Goal: Task Accomplishment & Management: Complete application form

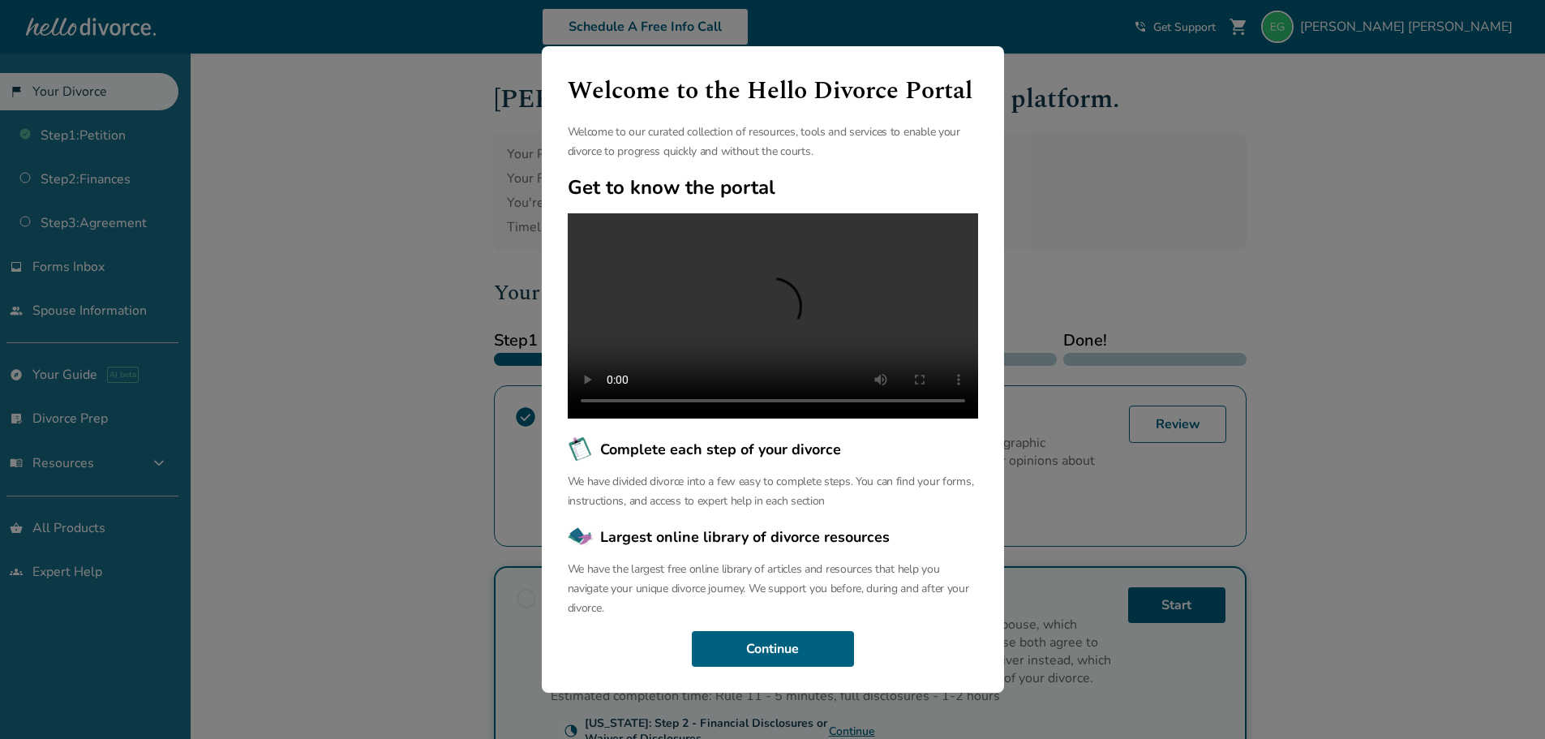
scroll to position [37, 0]
click at [790, 649] on button "Continue" at bounding box center [773, 649] width 162 height 36
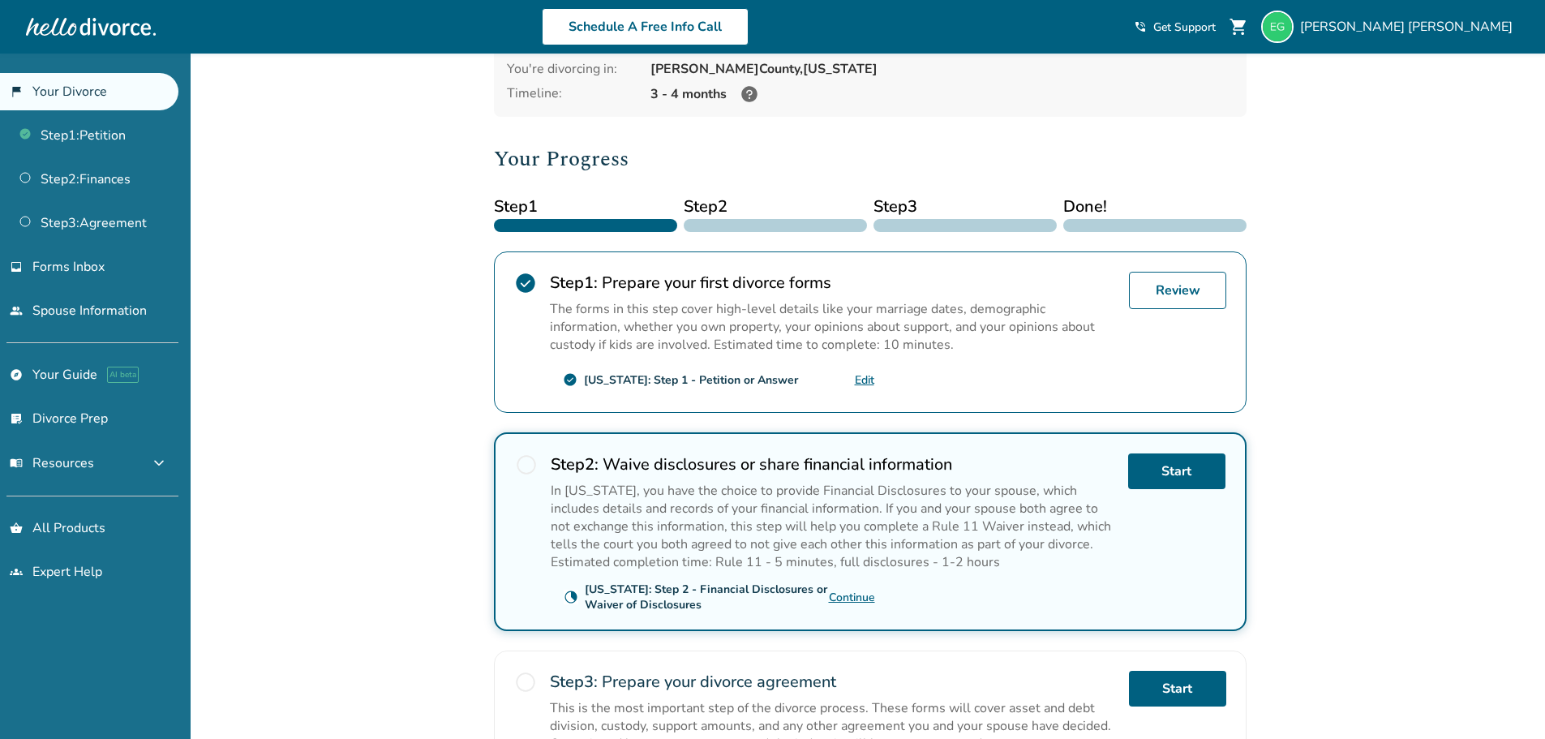
scroll to position [162, 0]
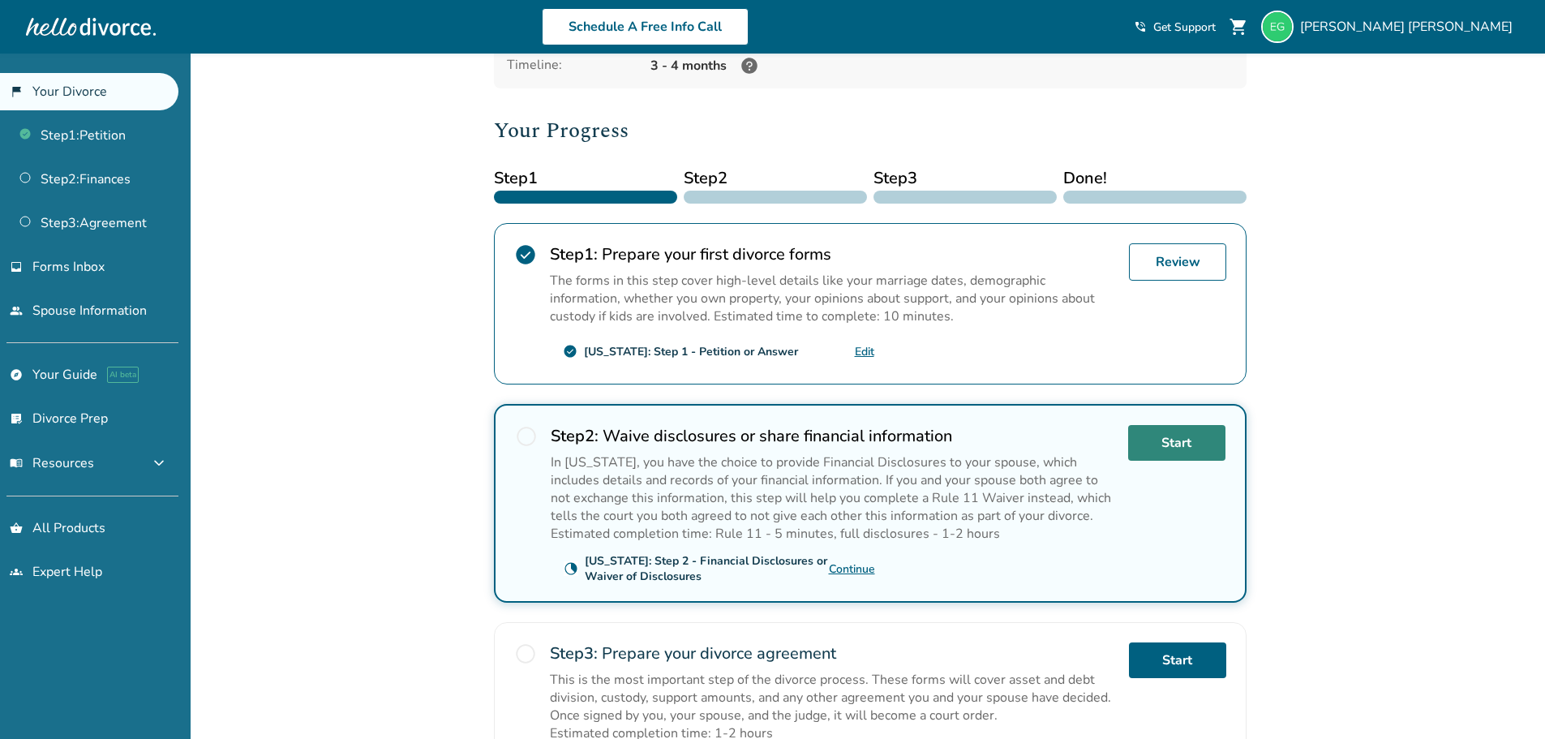
click at [1192, 457] on link "Start" at bounding box center [1176, 443] width 97 height 36
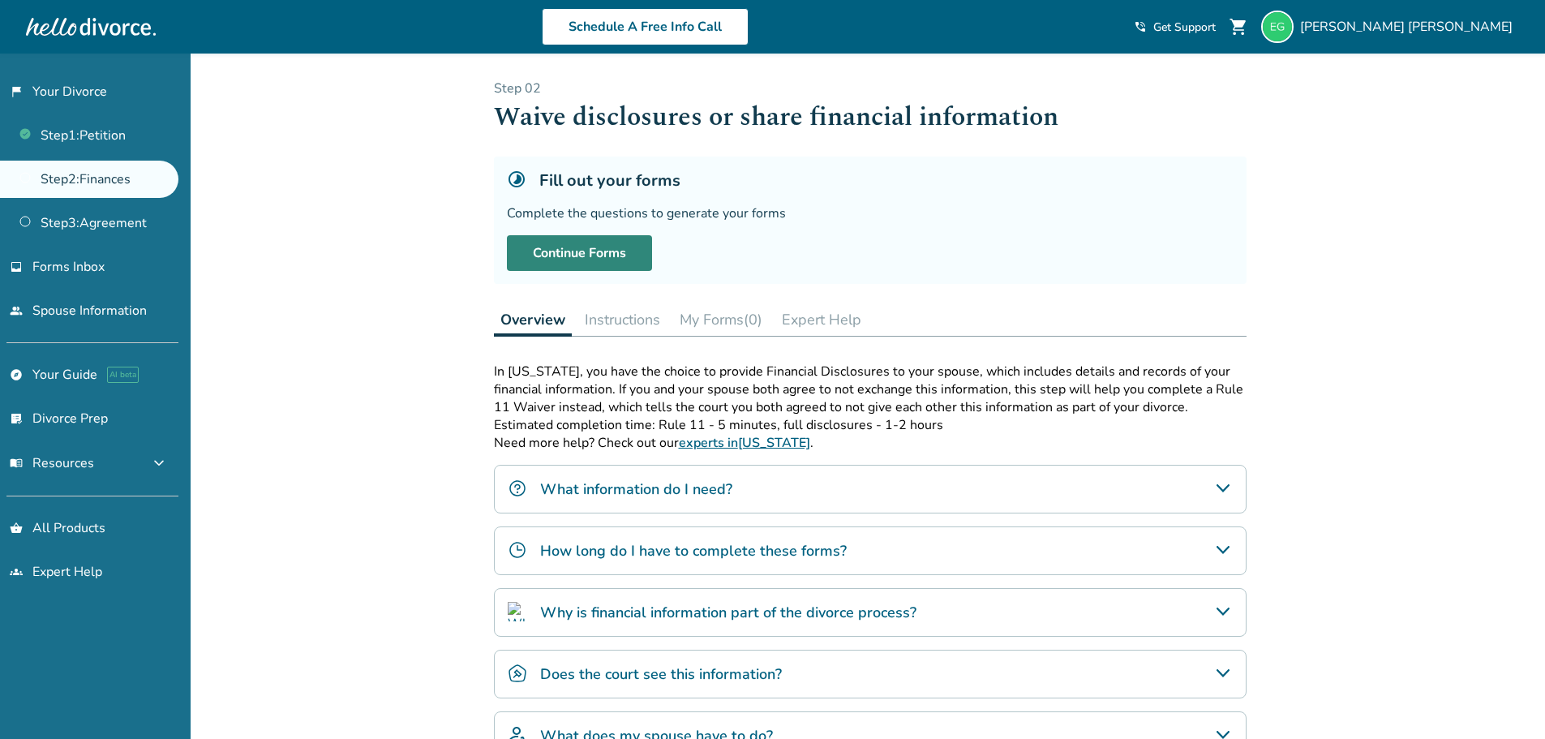
click at [526, 247] on link "Continue Forms" at bounding box center [579, 253] width 145 height 36
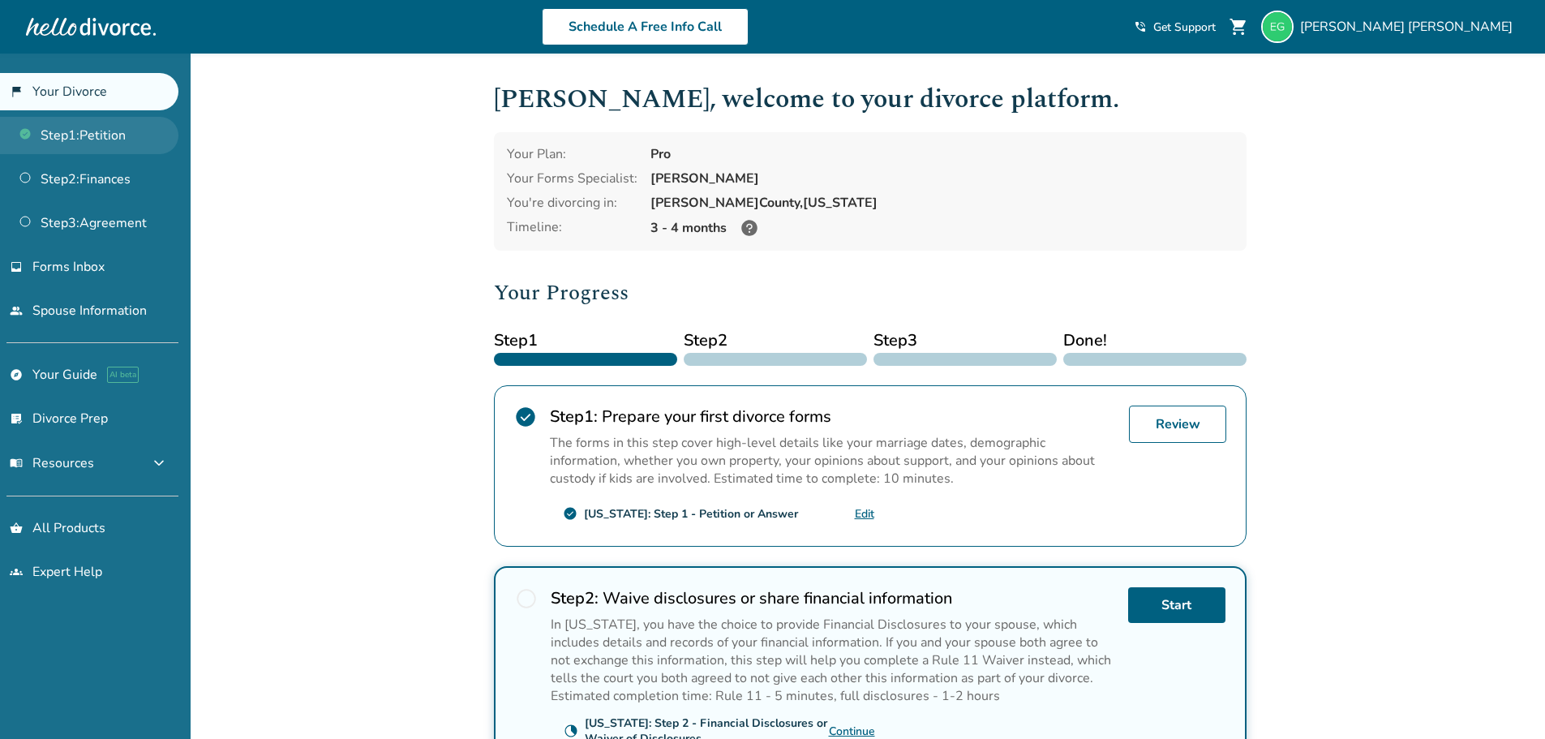
click at [100, 141] on link "Step 1 : Petition" at bounding box center [89, 135] width 178 height 37
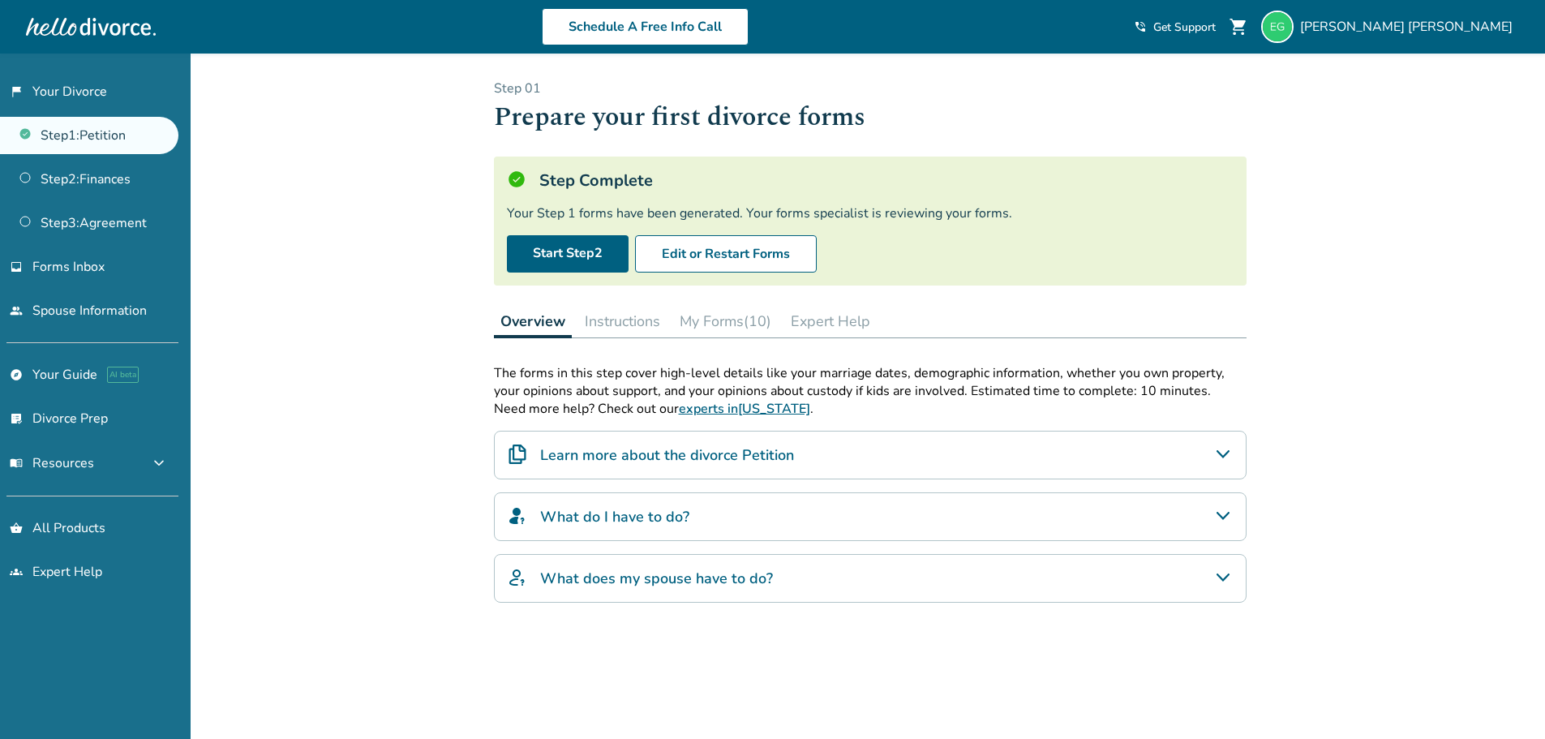
click at [719, 329] on button "My Forms (10)" at bounding box center [725, 321] width 105 height 32
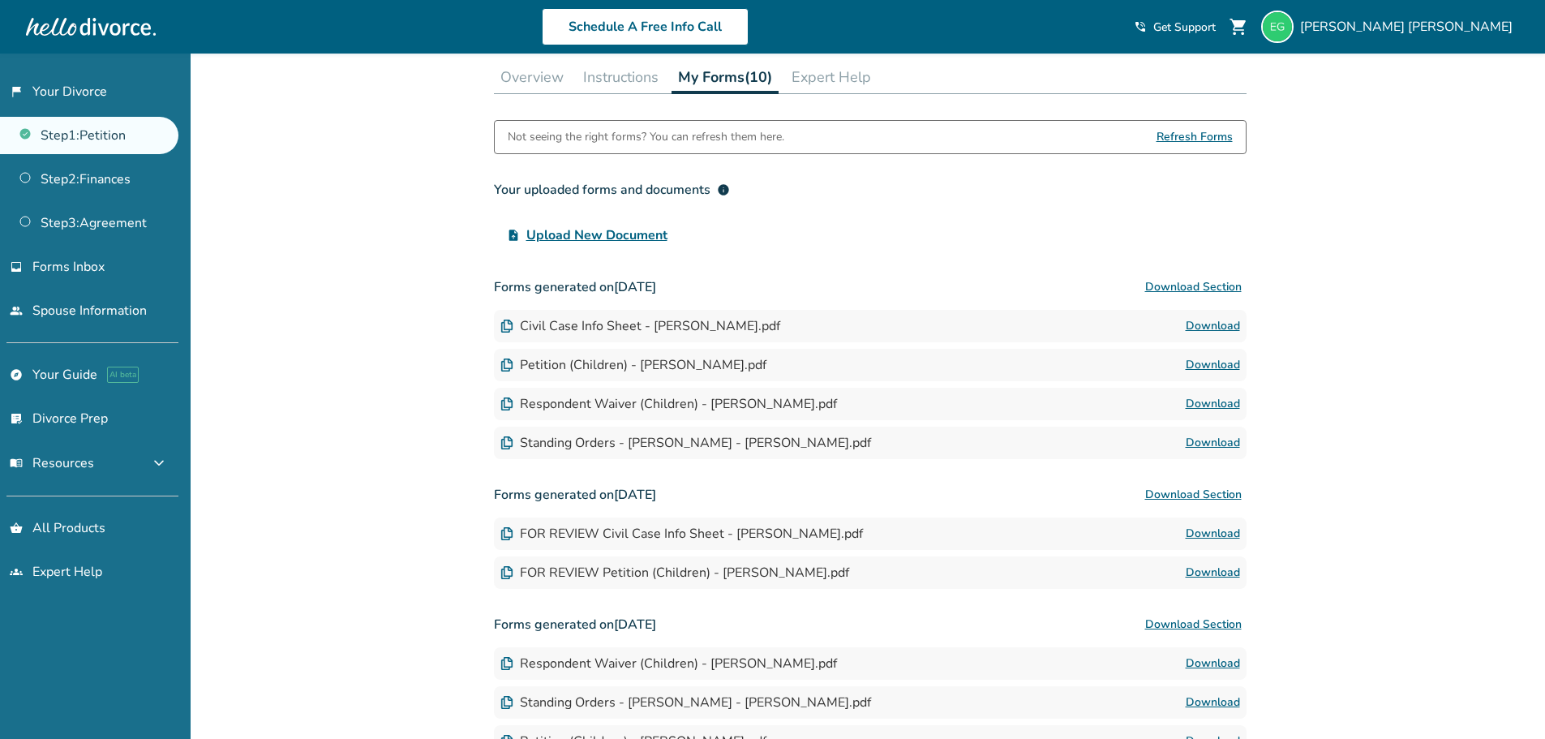
scroll to position [243, 0]
click at [1206, 320] on link "Download" at bounding box center [1213, 326] width 54 height 19
click at [1201, 535] on link "Download" at bounding box center [1213, 534] width 54 height 19
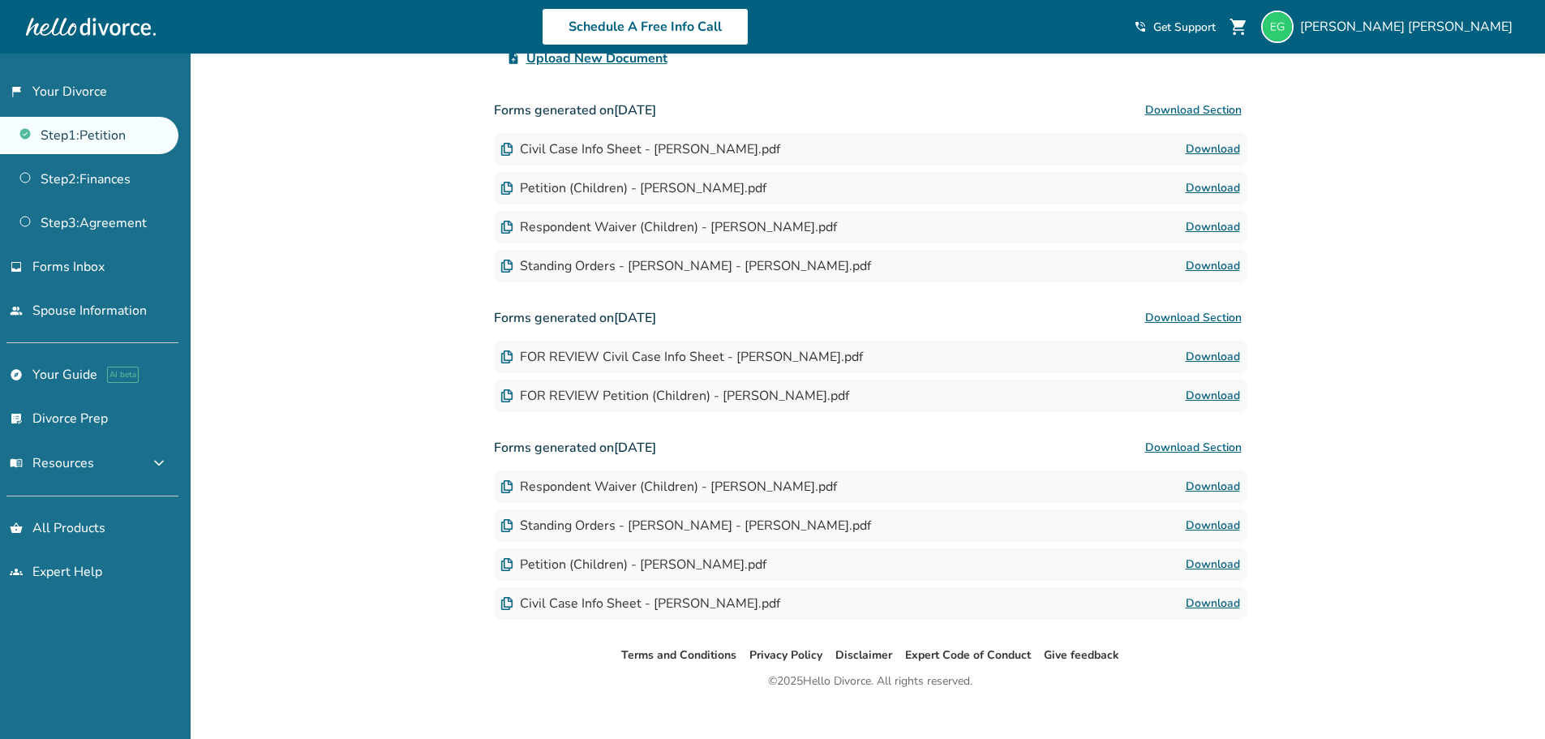
scroll to position [441, 0]
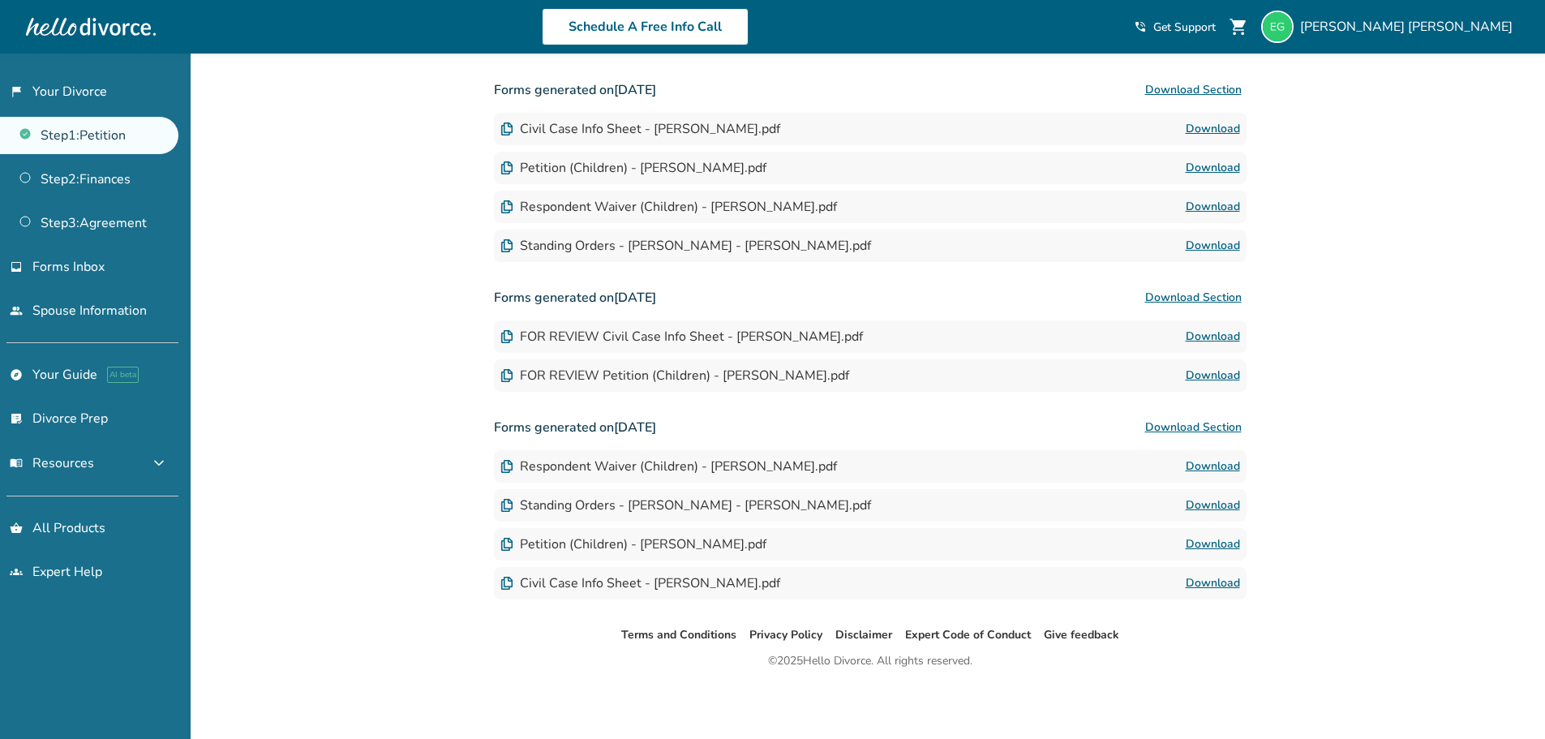
click at [1205, 578] on link "Download" at bounding box center [1213, 583] width 54 height 19
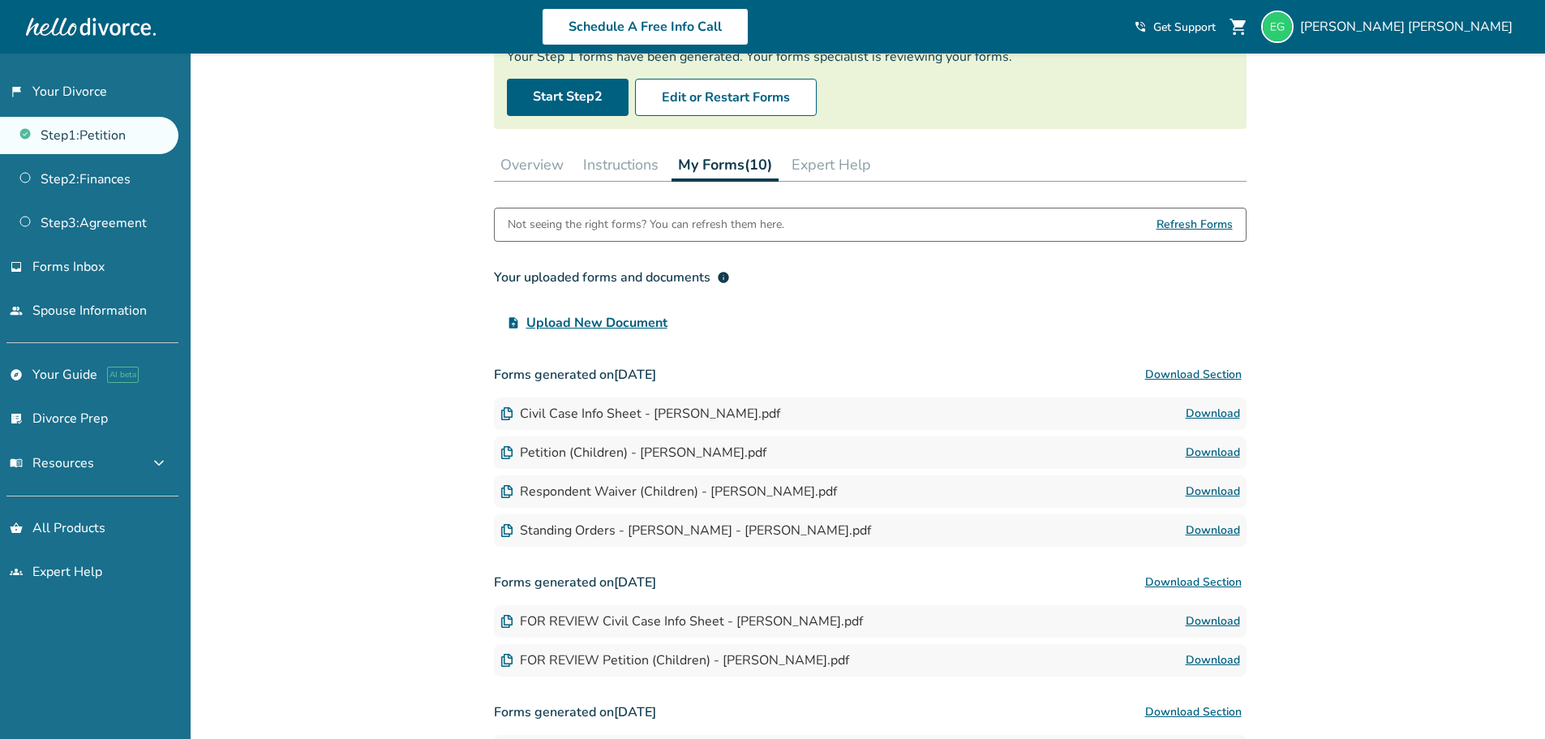
scroll to position [117, 0]
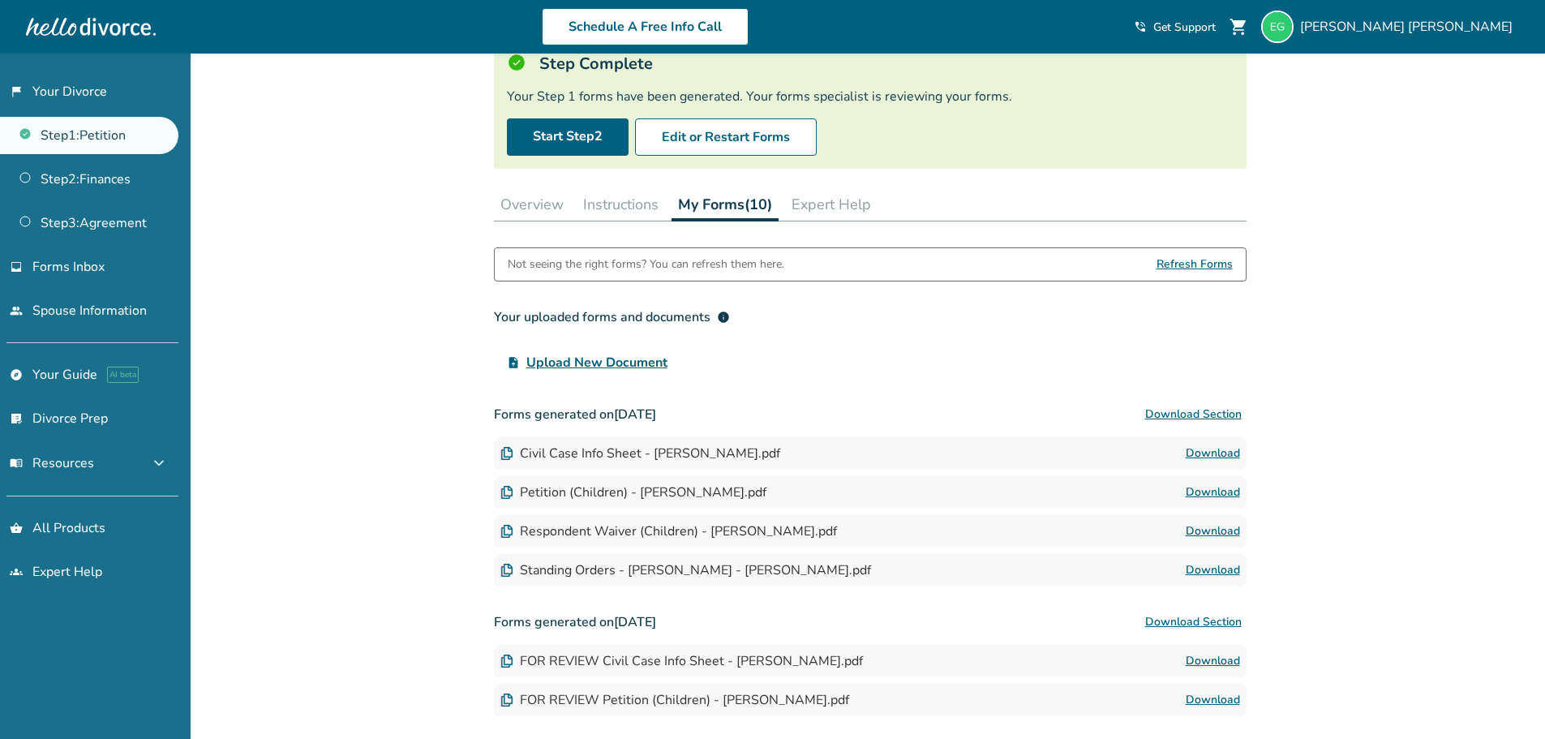
click at [840, 201] on button "Expert Help" at bounding box center [831, 204] width 92 height 32
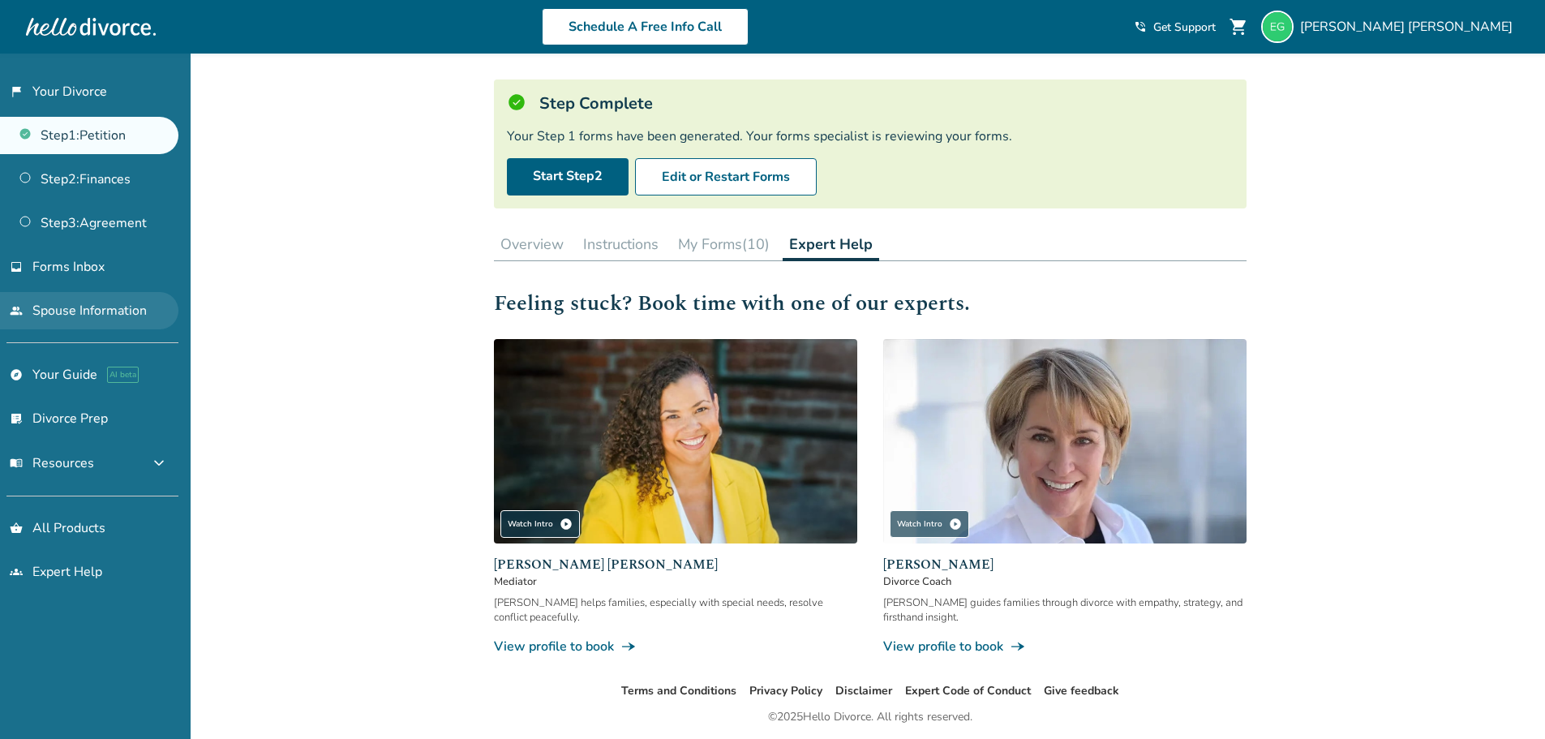
scroll to position [52, 0]
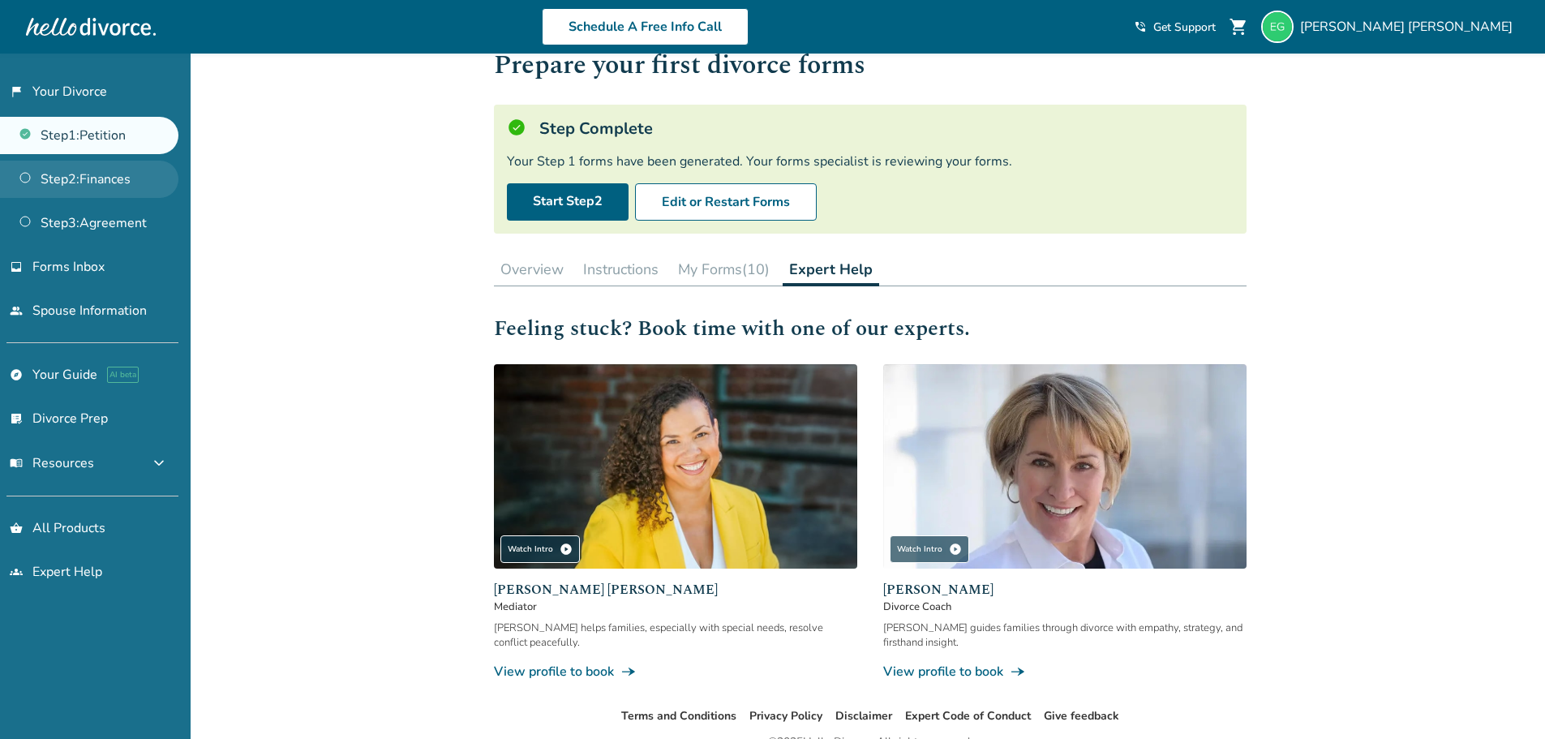
click at [79, 172] on link "Step 2 : Finances" at bounding box center [89, 179] width 178 height 37
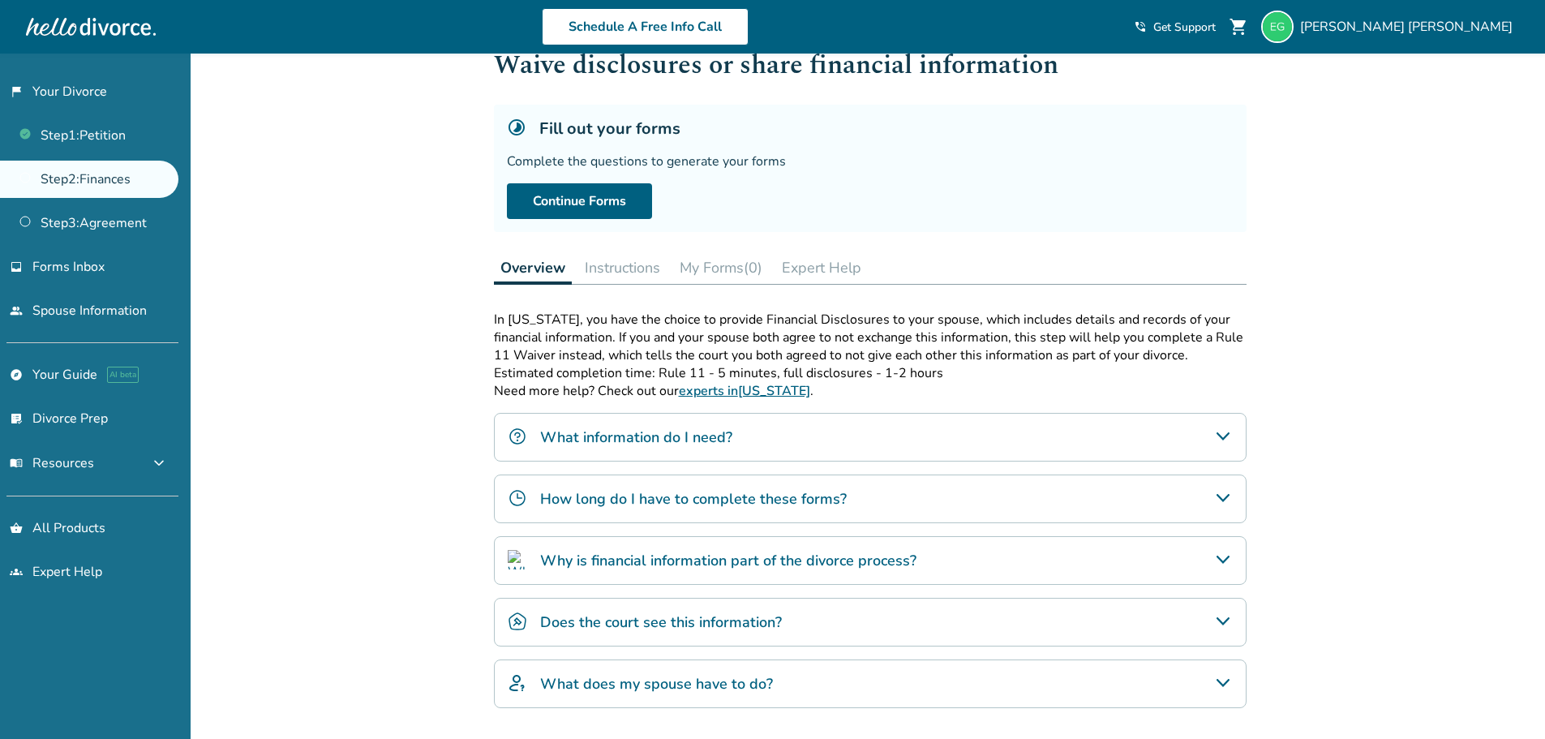
click at [92, 185] on link "Step 2 : Finances" at bounding box center [89, 179] width 178 height 37
click at [67, 213] on link "Step 3 : Agreement" at bounding box center [89, 222] width 178 height 37
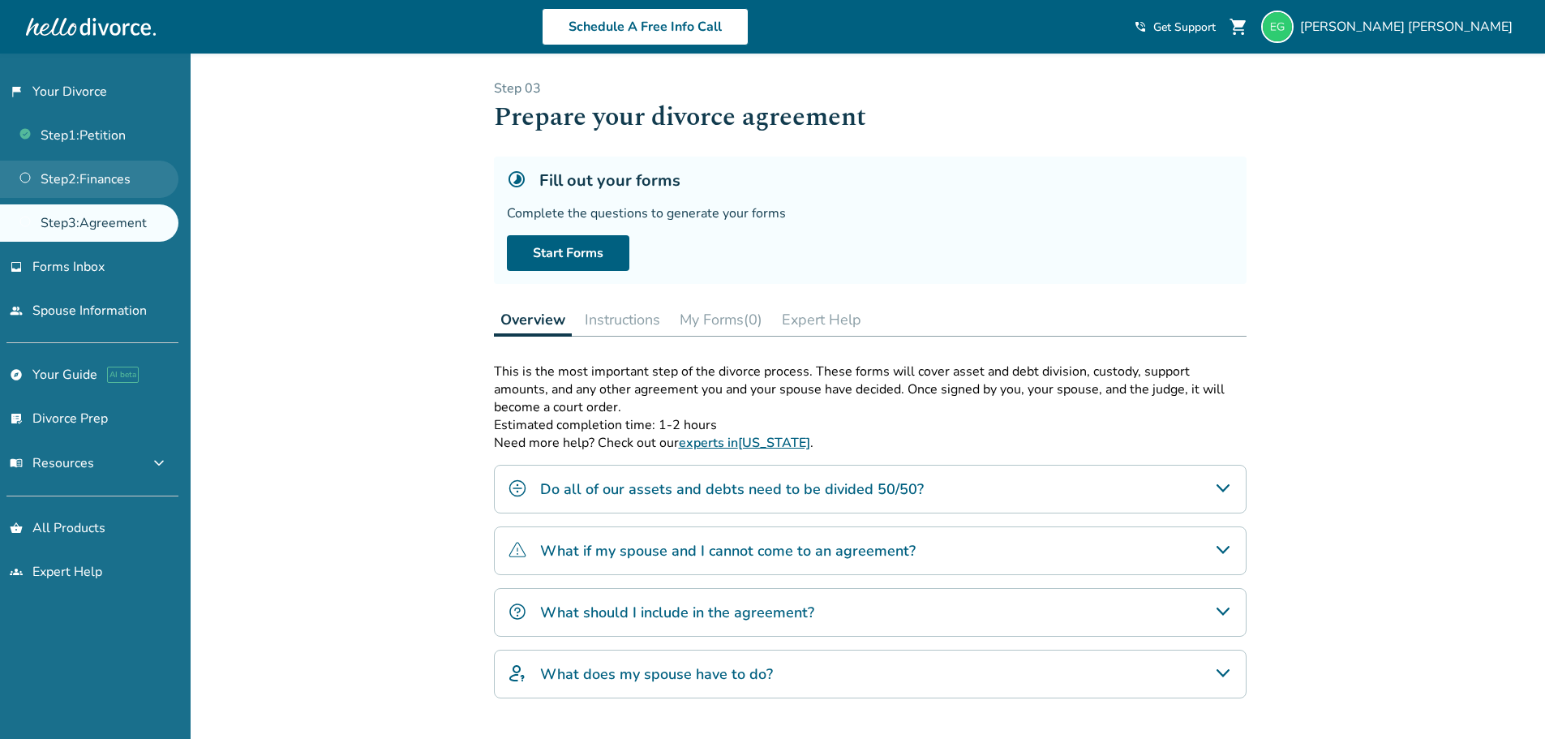
click at [106, 172] on link "Step 2 : Finances" at bounding box center [89, 179] width 178 height 37
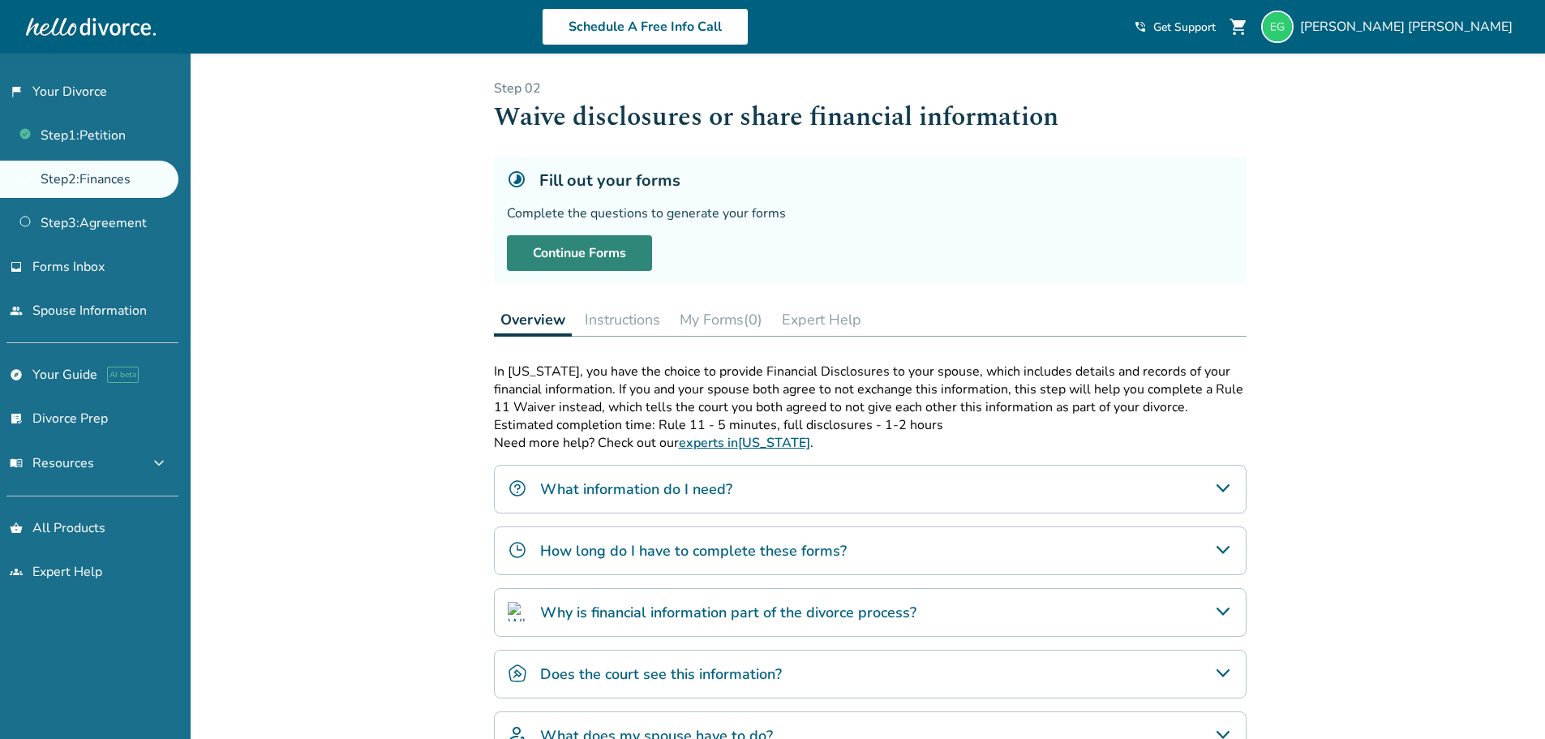
click at [577, 251] on link "Continue Forms" at bounding box center [579, 253] width 145 height 36
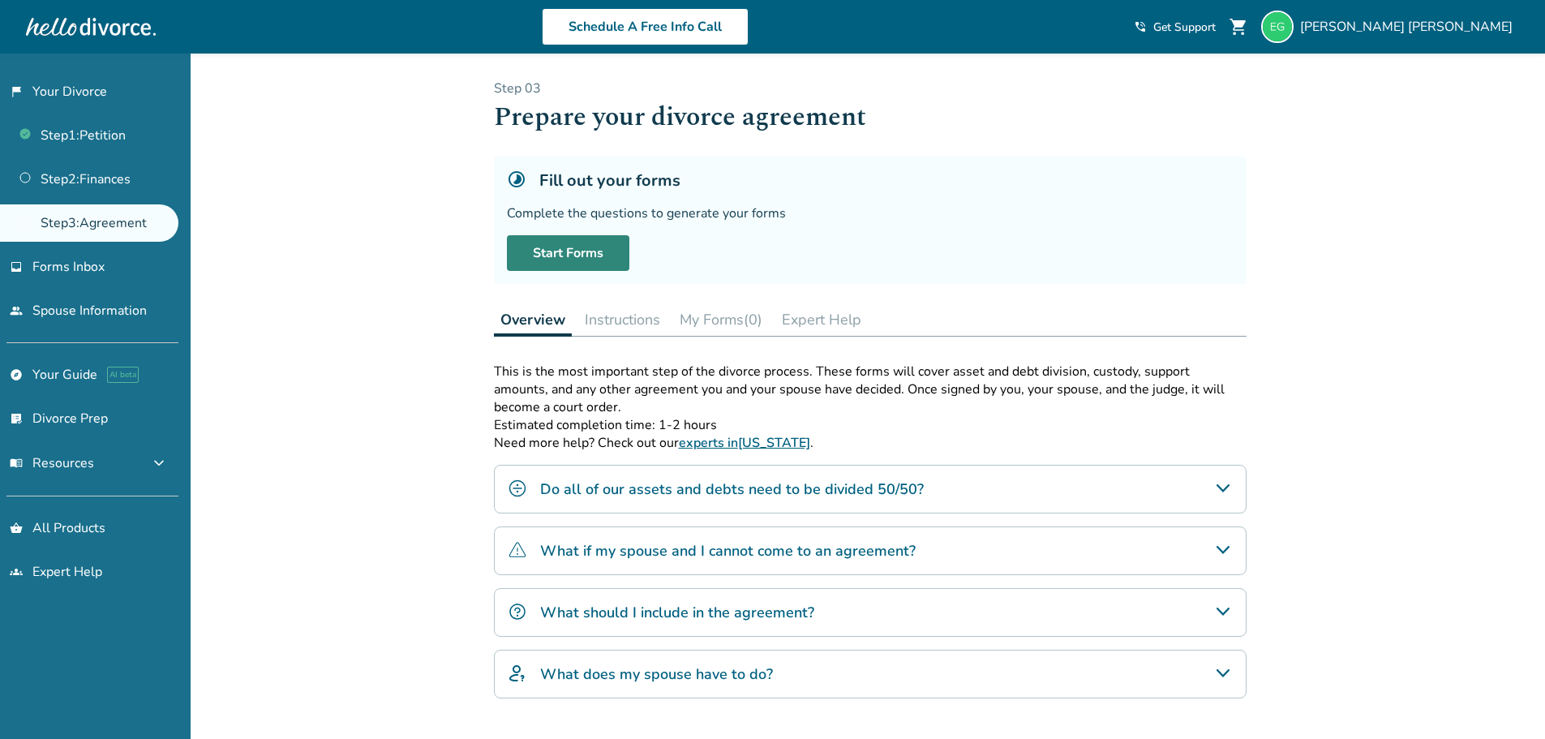
click at [548, 256] on link "Start Forms" at bounding box center [568, 253] width 122 height 36
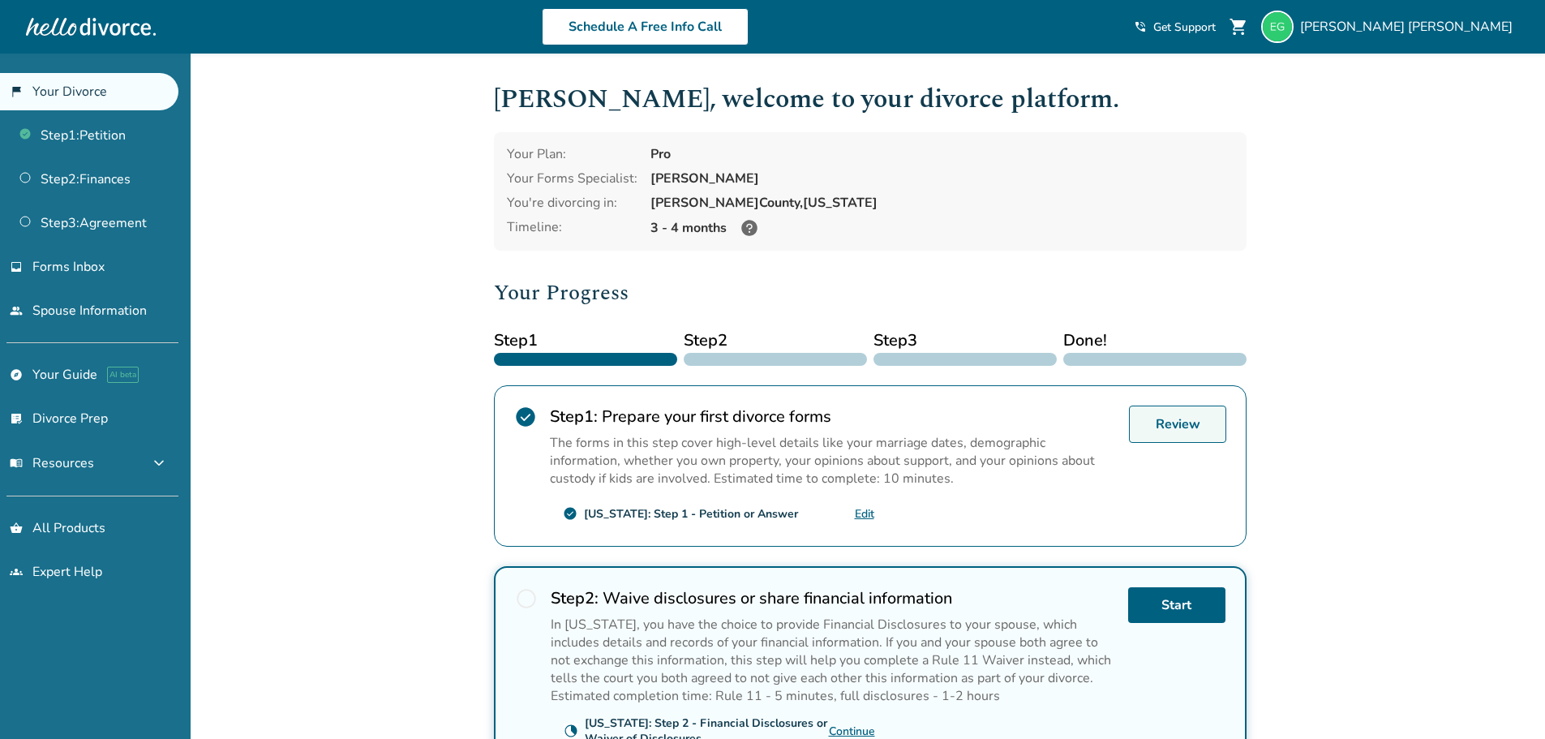
click at [1133, 429] on link "Review" at bounding box center [1177, 424] width 97 height 37
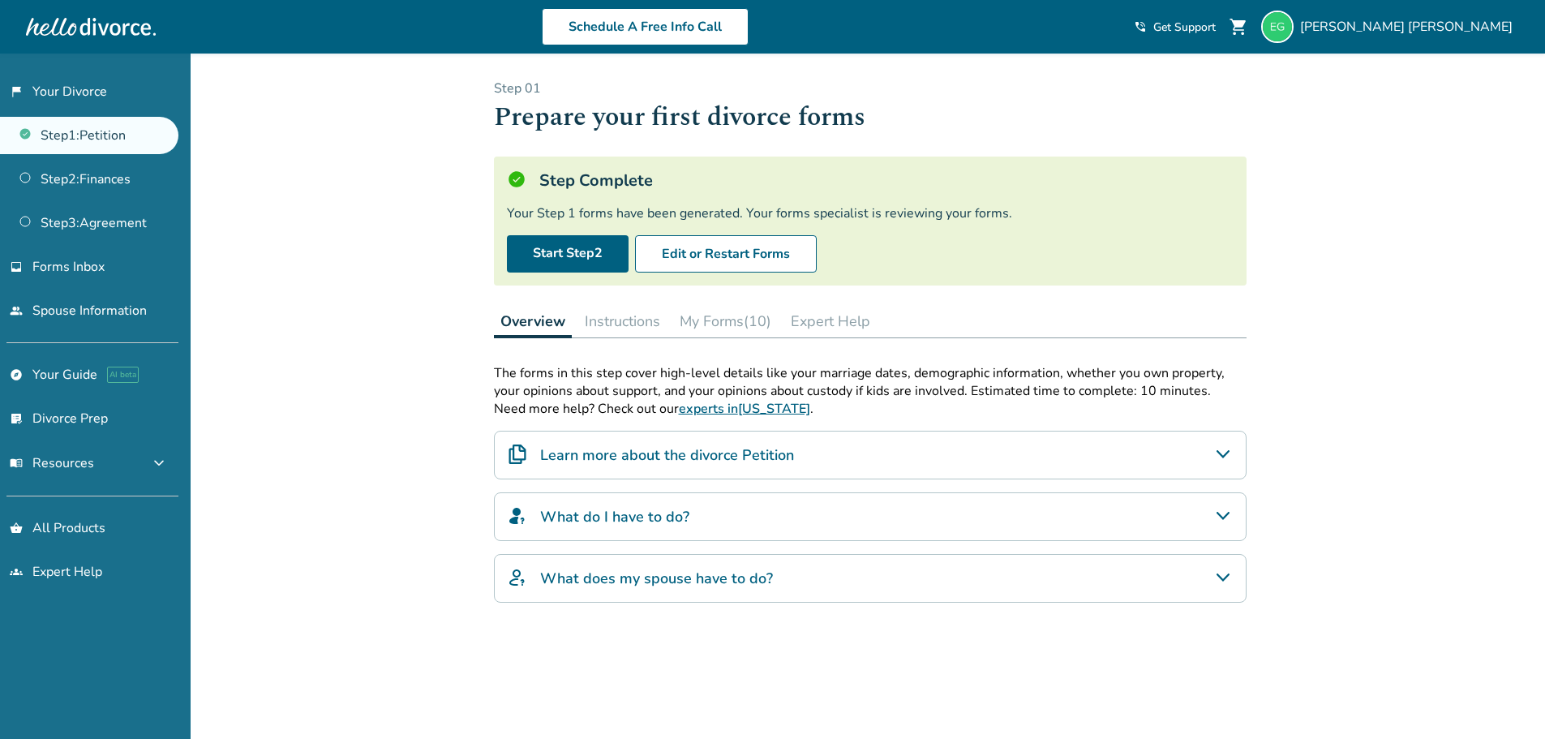
click at [732, 321] on button "My Forms (10)" at bounding box center [725, 321] width 105 height 32
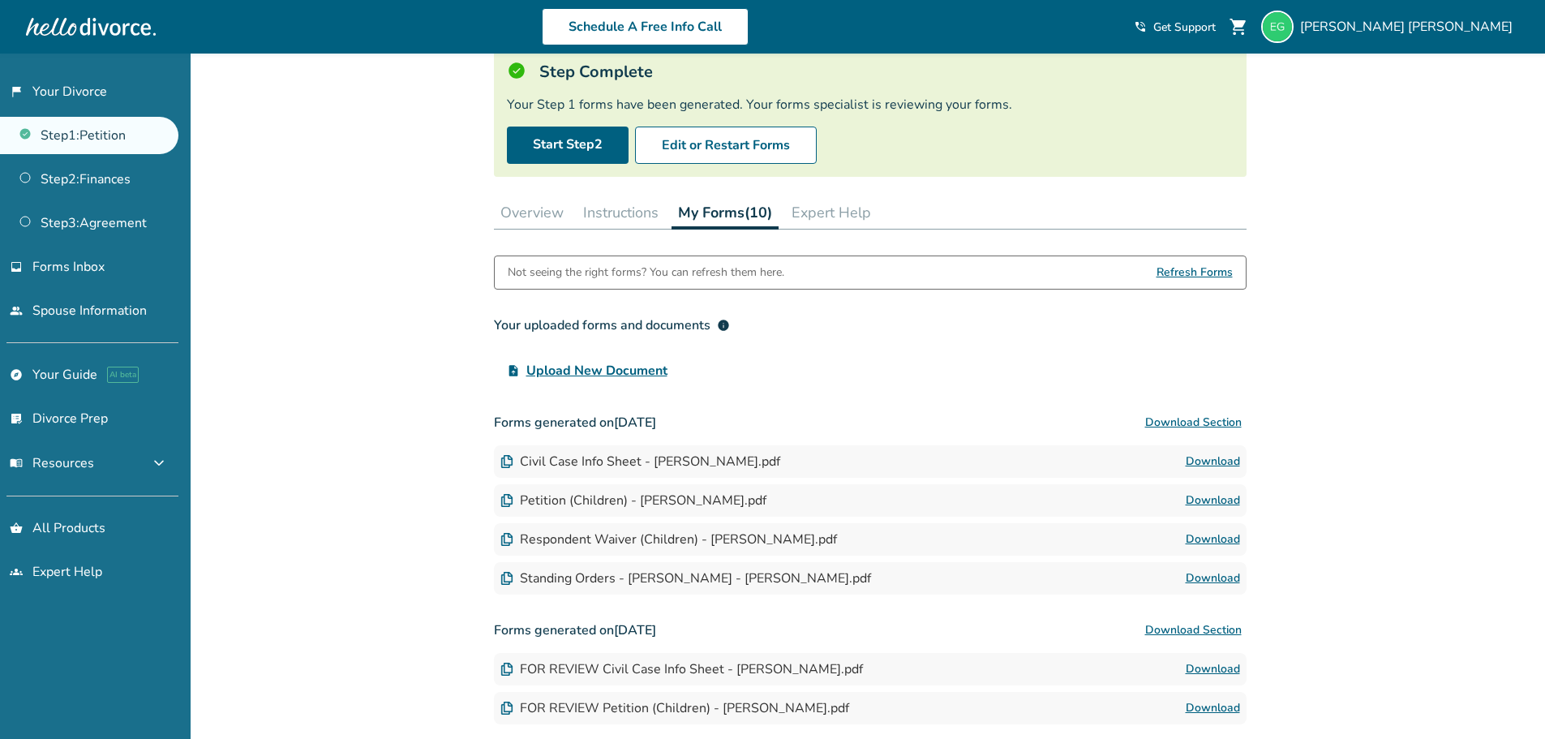
scroll to position [81, 0]
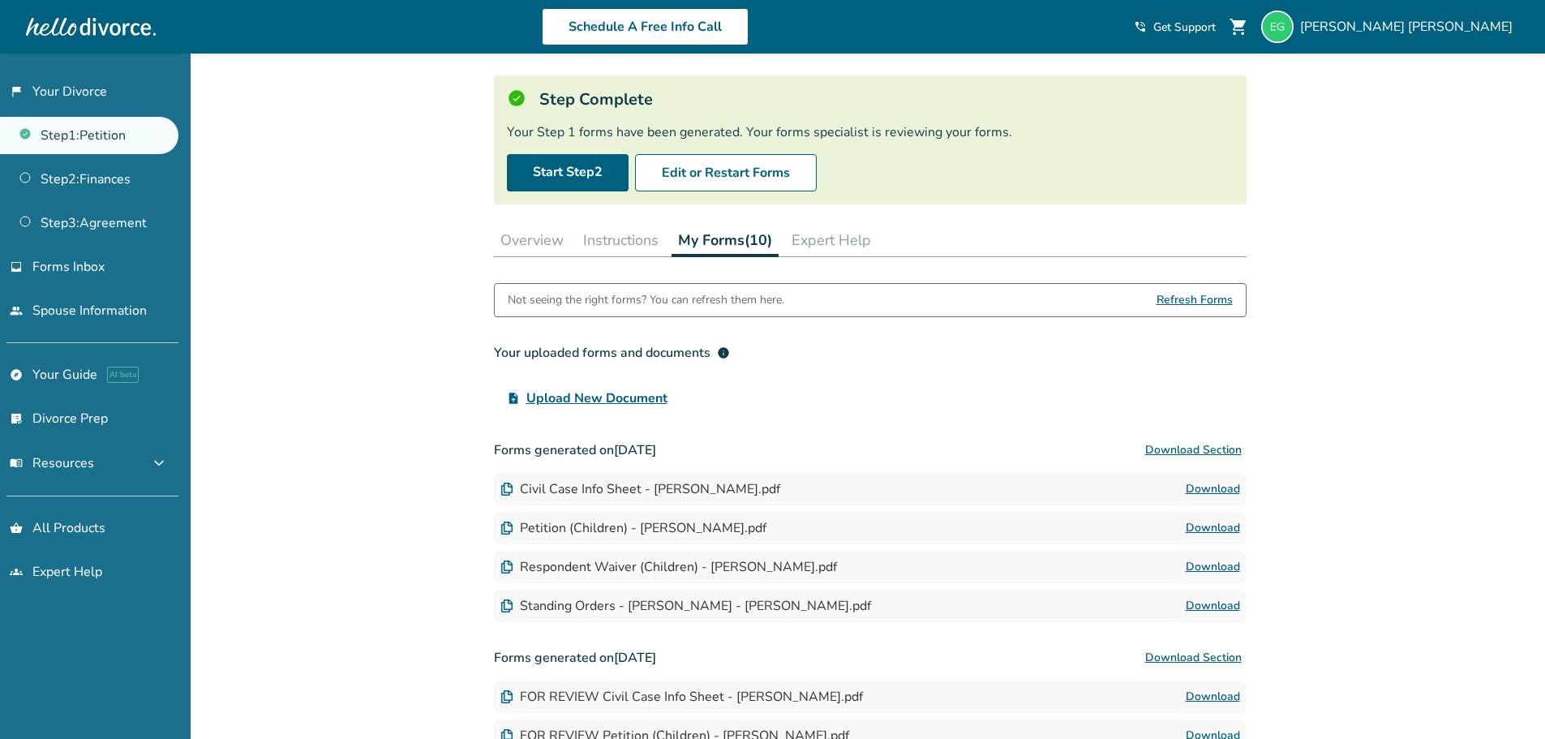
click at [1222, 487] on link "Download" at bounding box center [1213, 488] width 54 height 19
click at [537, 245] on button "Overview" at bounding box center [532, 240] width 76 height 32
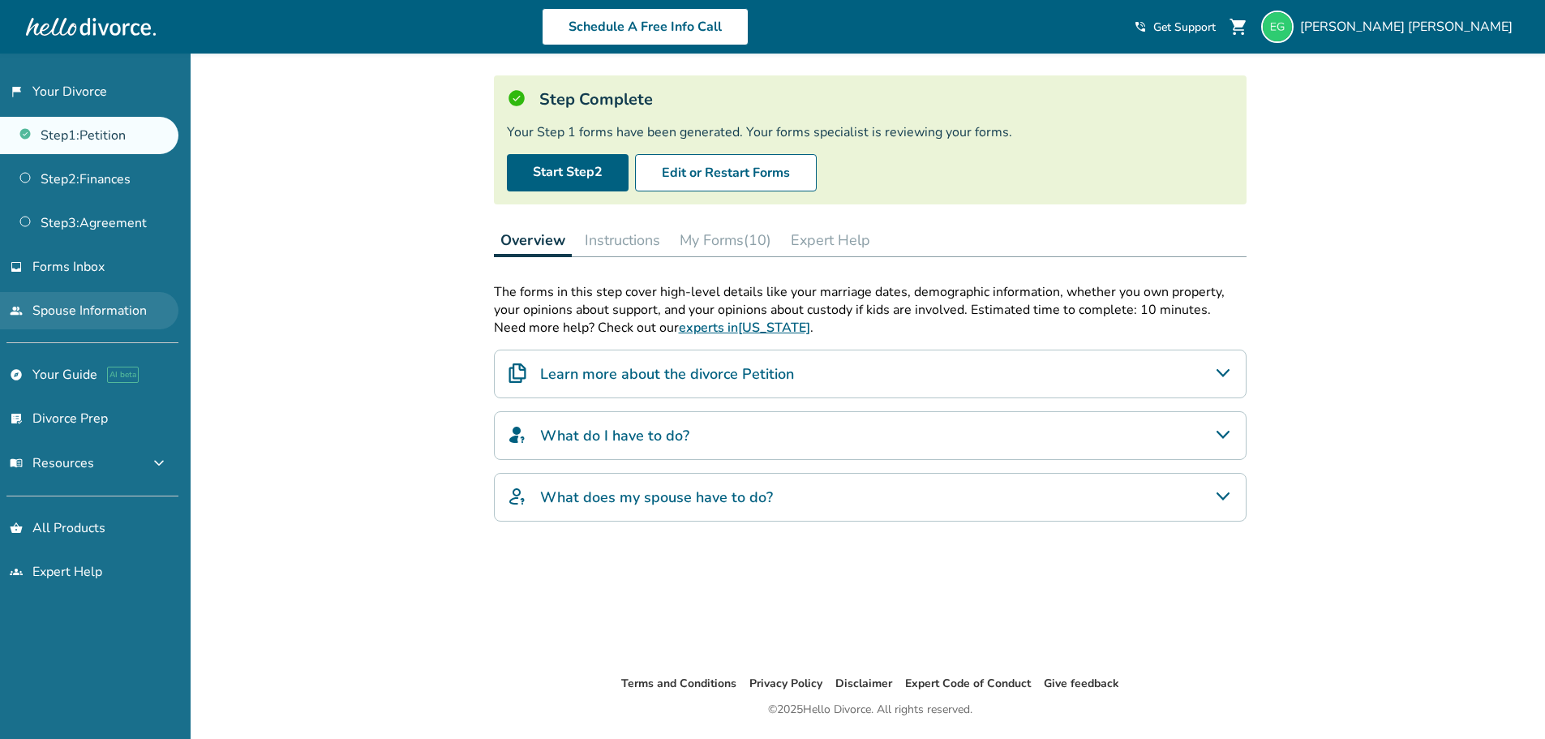
click at [141, 315] on link "people Spouse Information" at bounding box center [89, 310] width 178 height 37
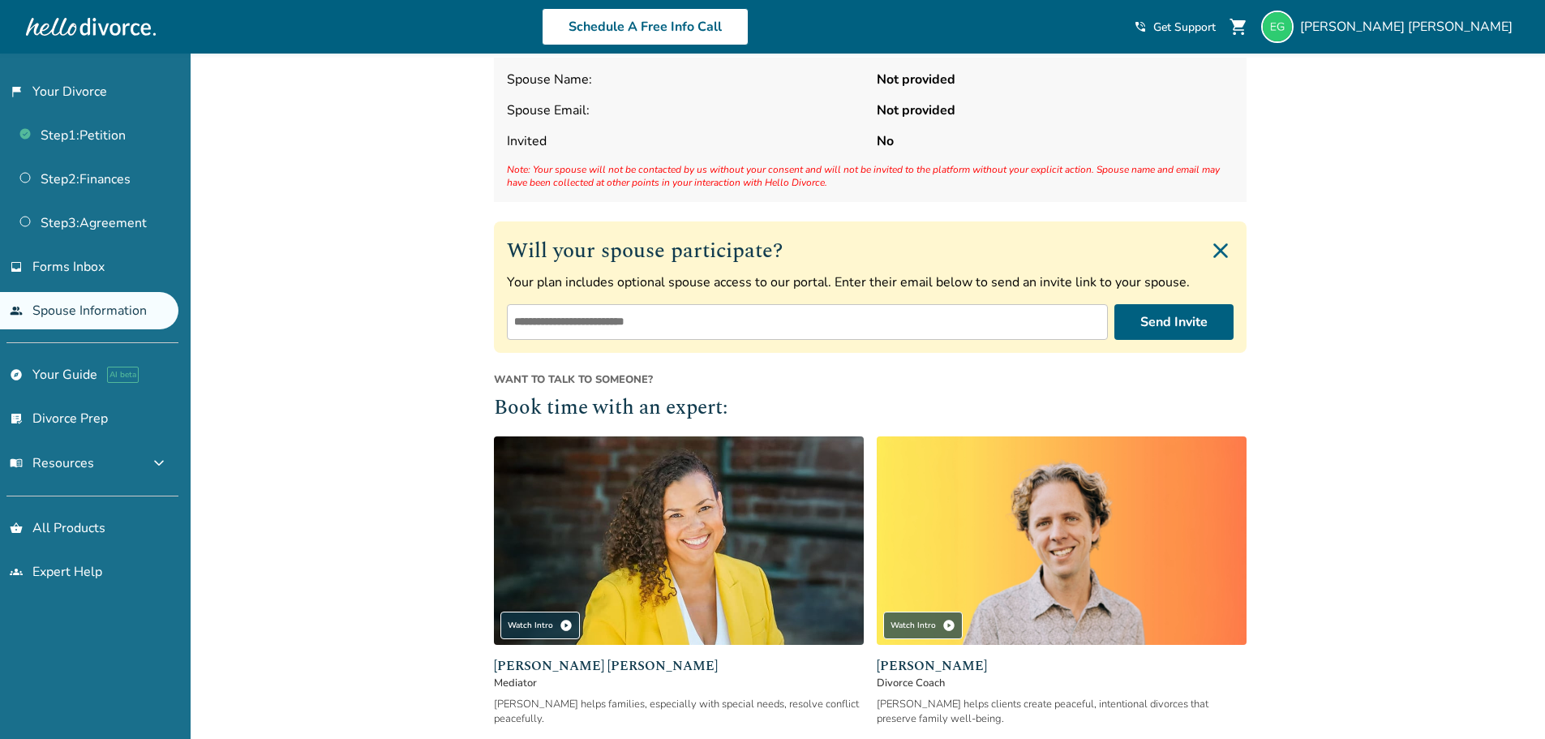
click at [1029, 322] on input "email" at bounding box center [807, 322] width 601 height 36
type input "**********"
click at [1191, 315] on button "Send Invite" at bounding box center [1174, 322] width 119 height 36
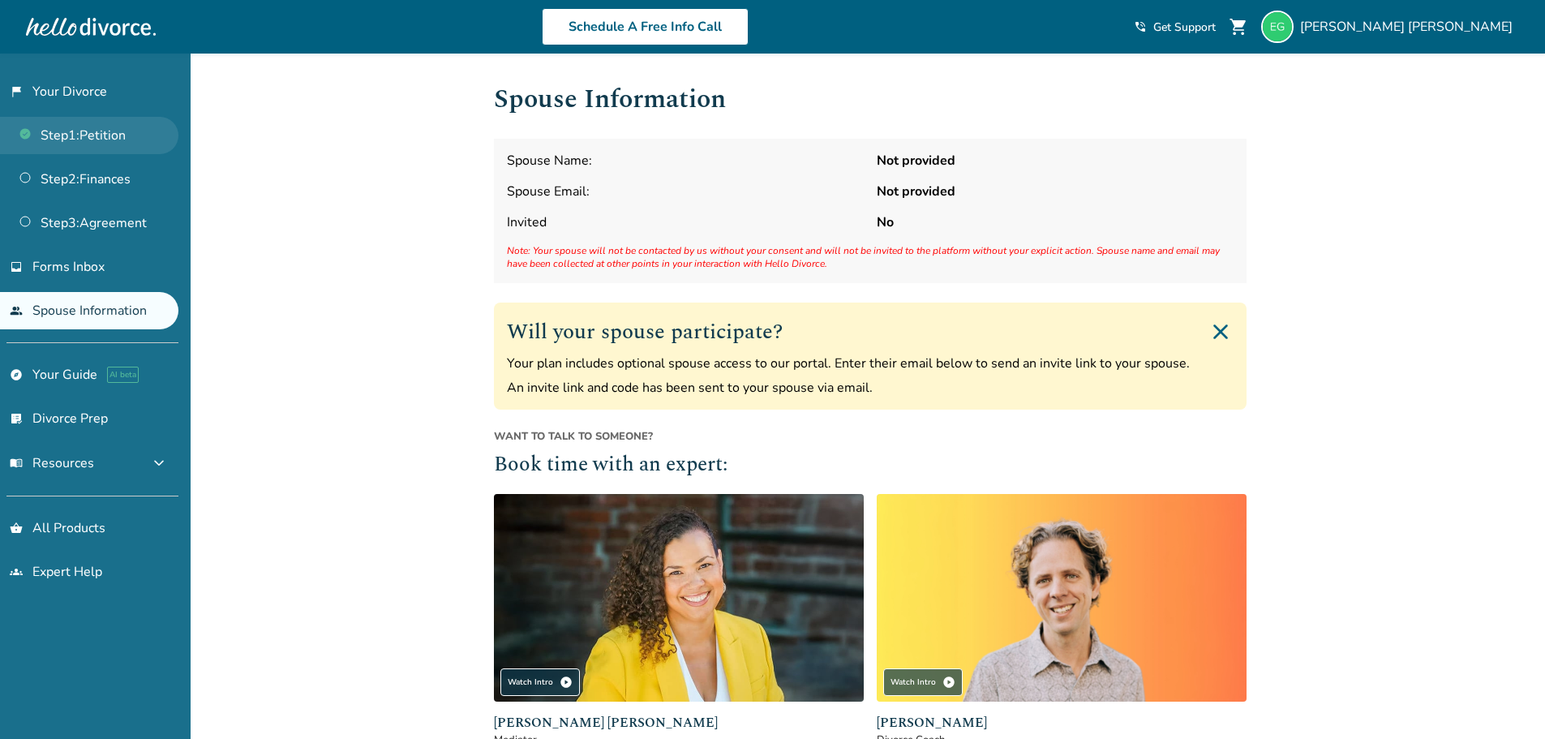
click at [73, 123] on link "Step 1 : Petition" at bounding box center [89, 135] width 178 height 37
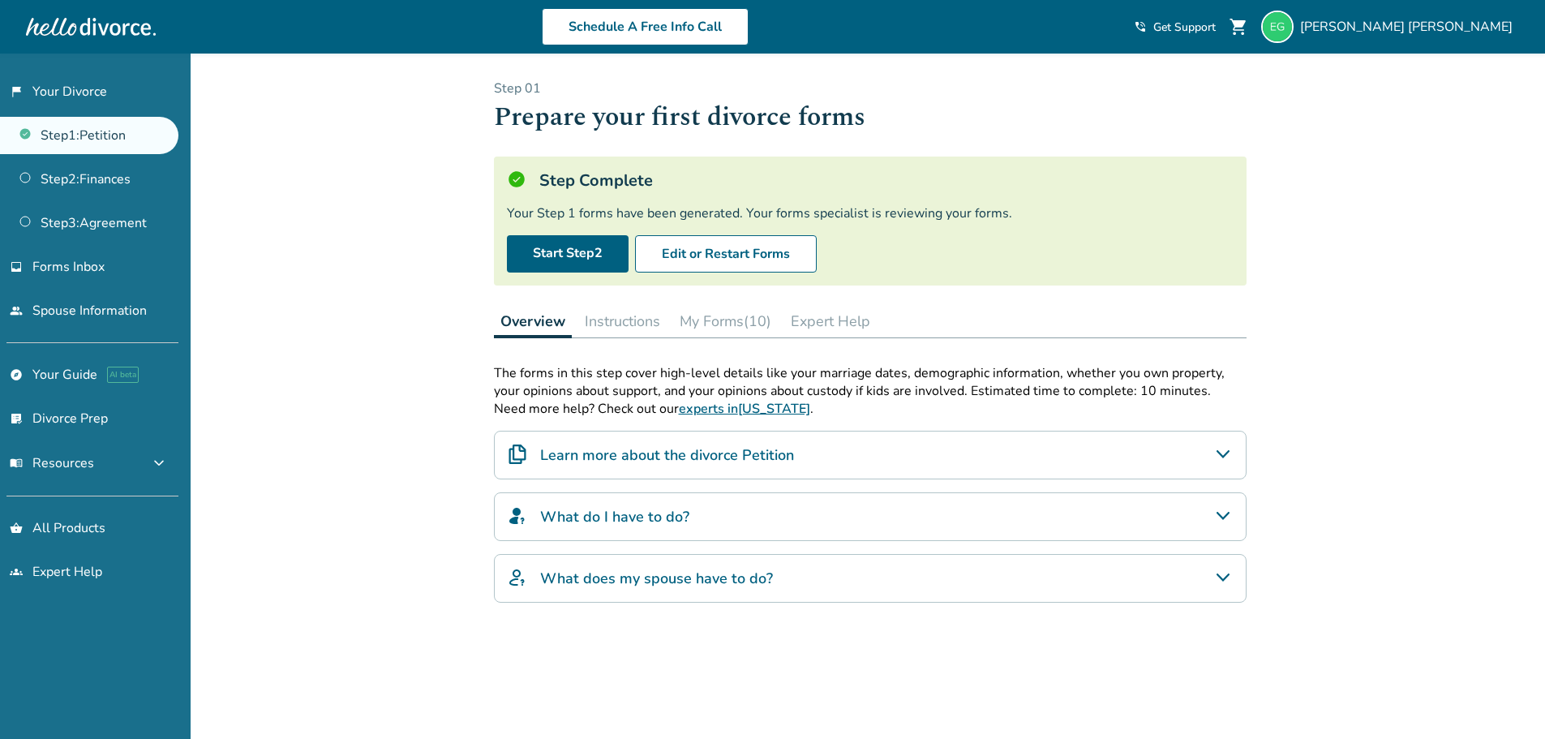
click at [804, 462] on div "Learn more about the divorce Petition" at bounding box center [870, 455] width 753 height 49
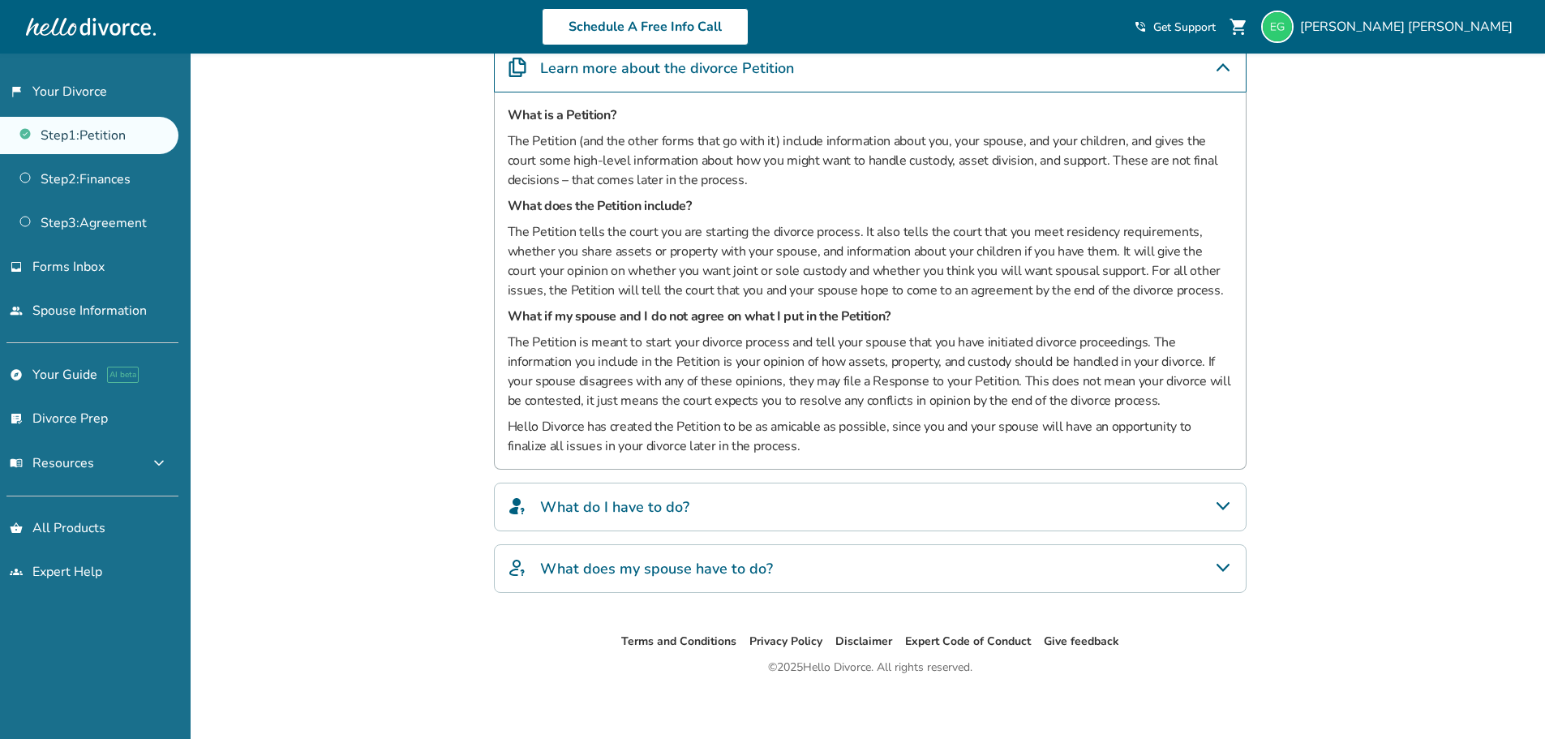
scroll to position [393, 0]
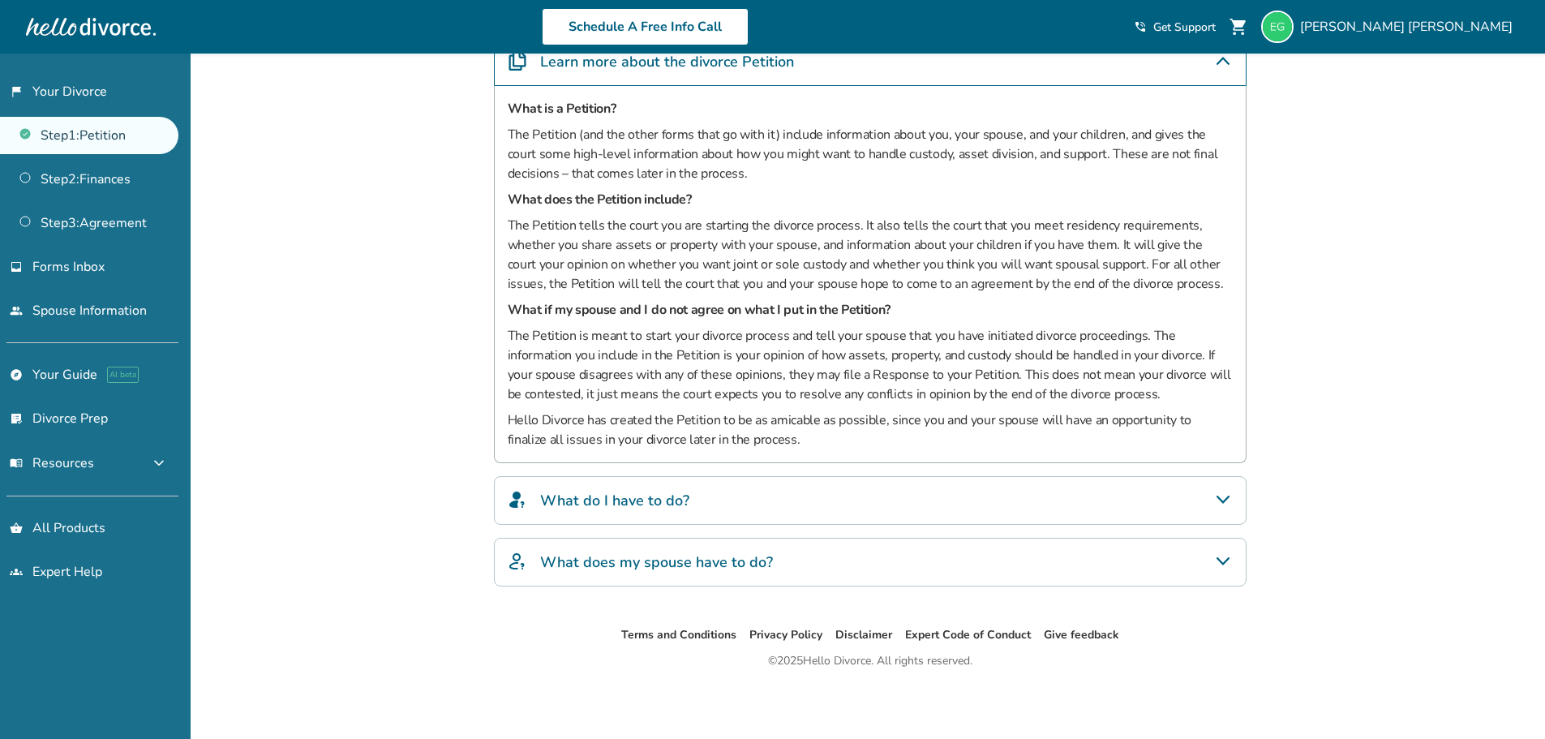
click at [641, 487] on div "What do I have to do?" at bounding box center [870, 500] width 753 height 49
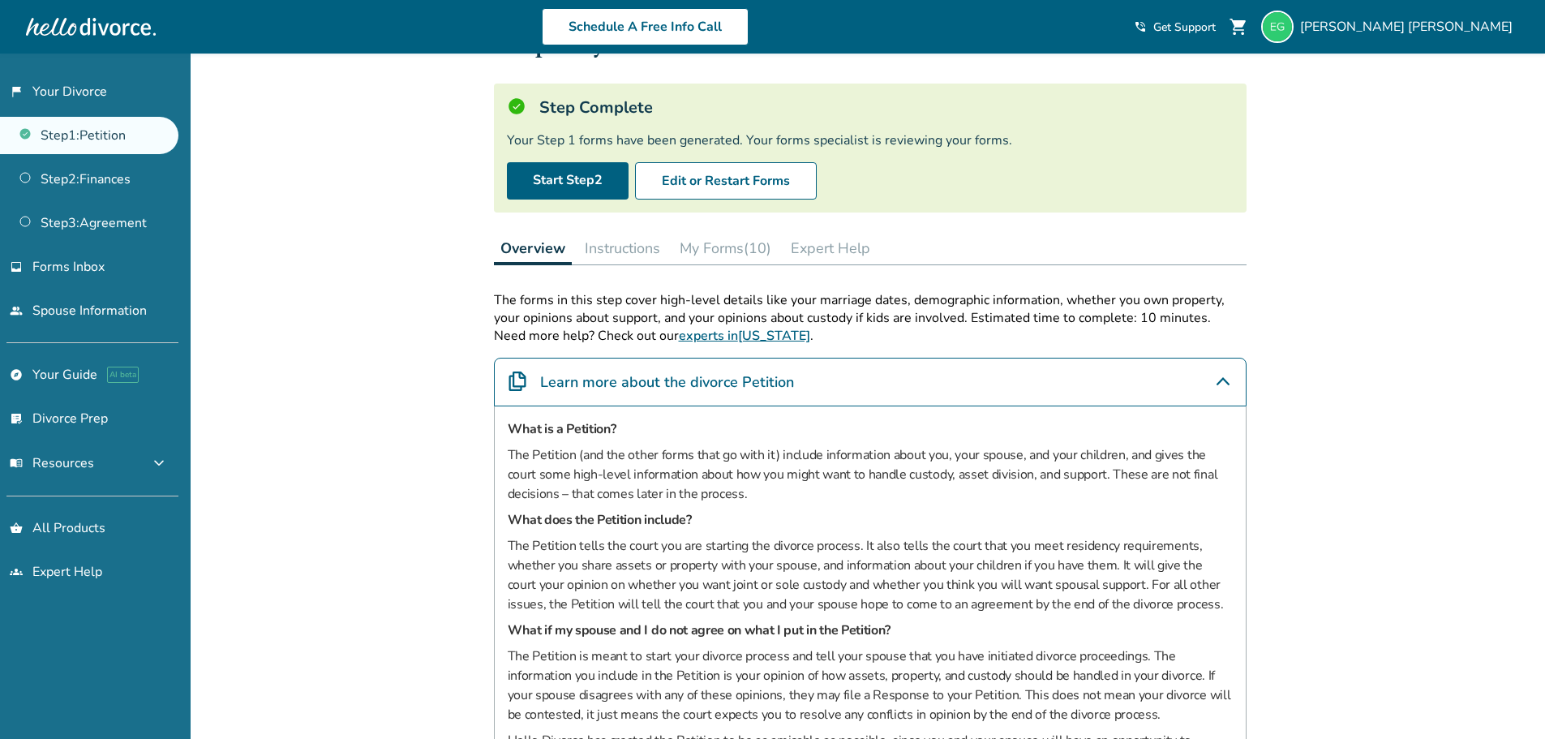
scroll to position [479, 0]
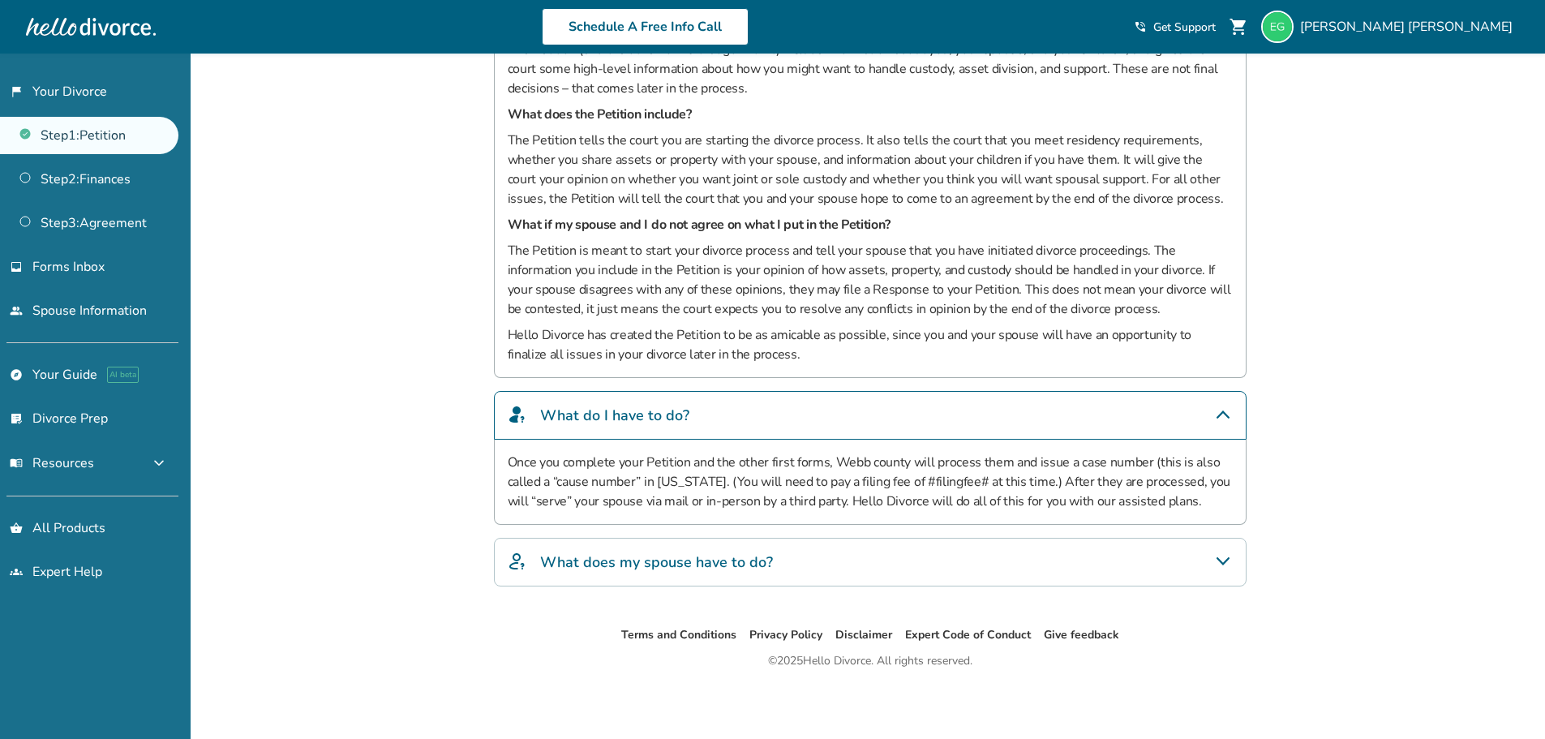
click at [710, 571] on h4 "What does my spouse have to do?" at bounding box center [656, 562] width 233 height 21
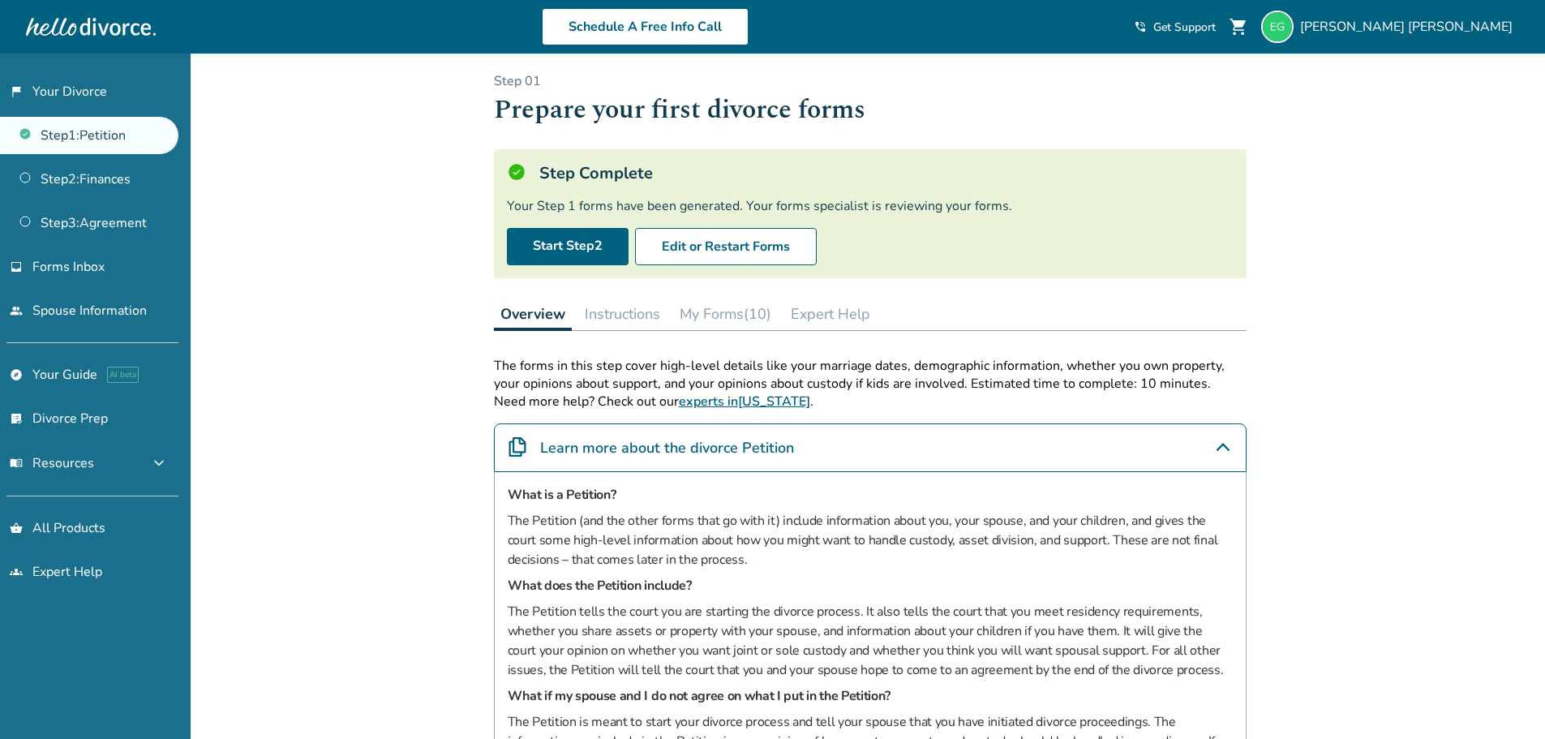
scroll to position [0, 0]
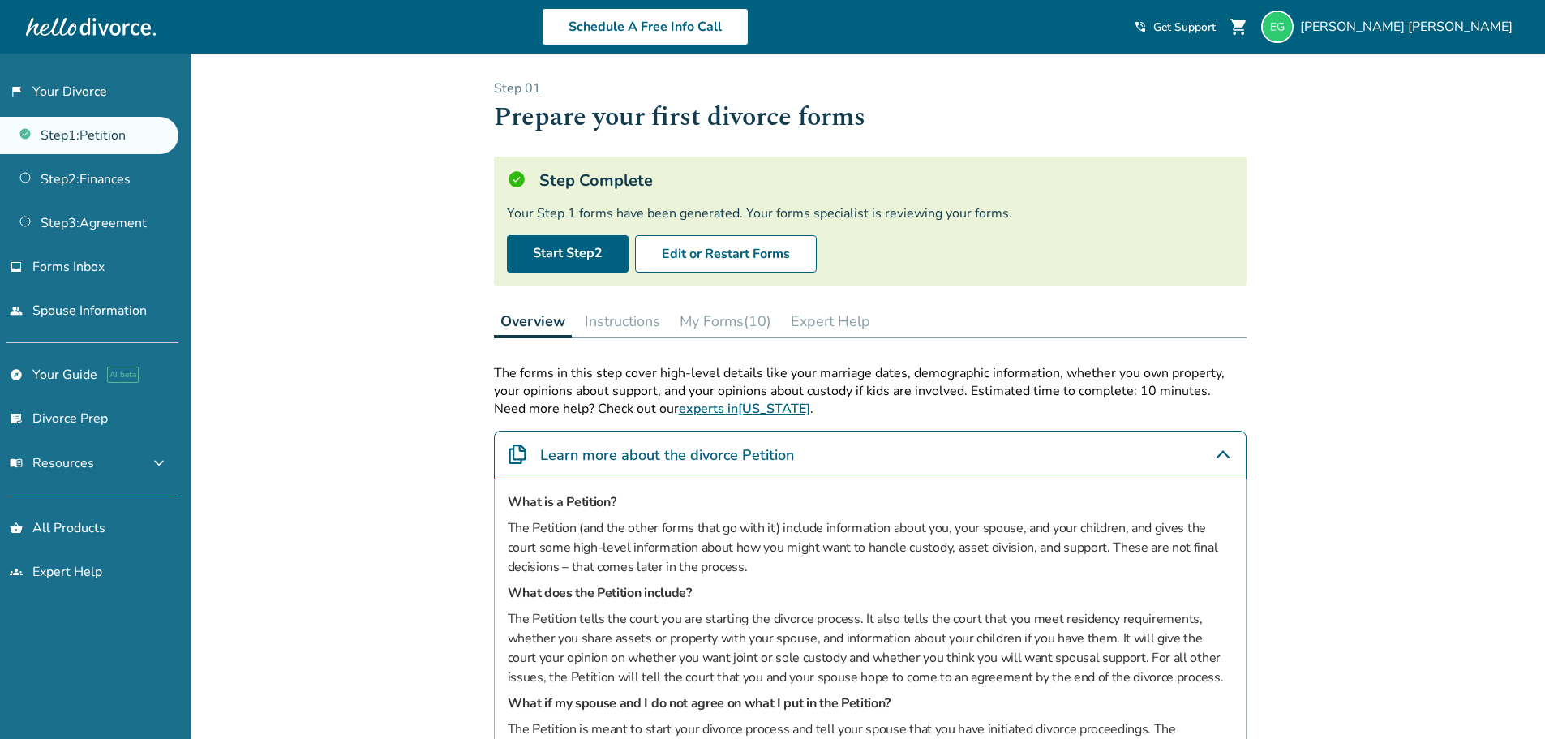
click at [620, 310] on button "Instructions" at bounding box center [622, 321] width 88 height 32
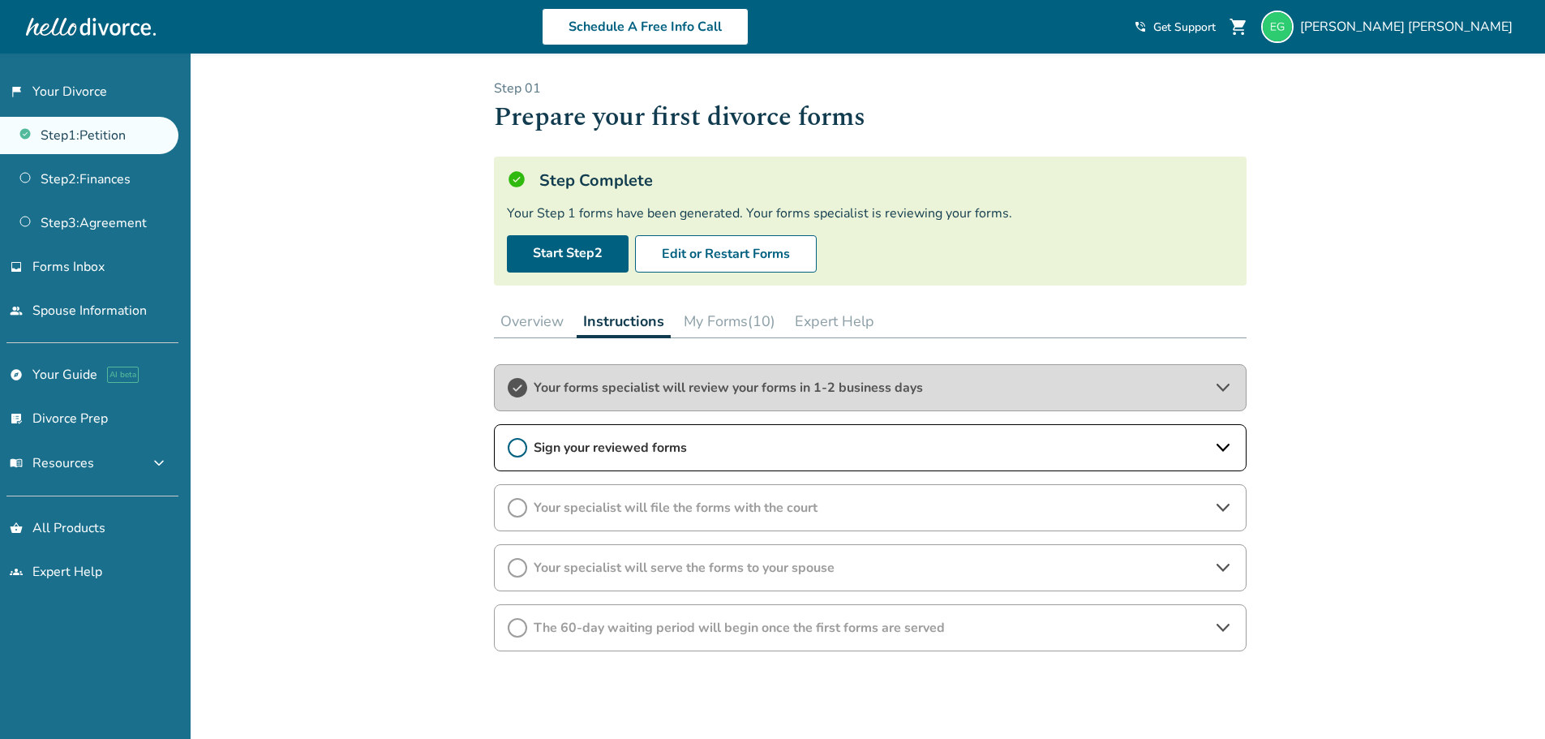
click at [526, 452] on circle at bounding box center [518, 448] width 18 height 18
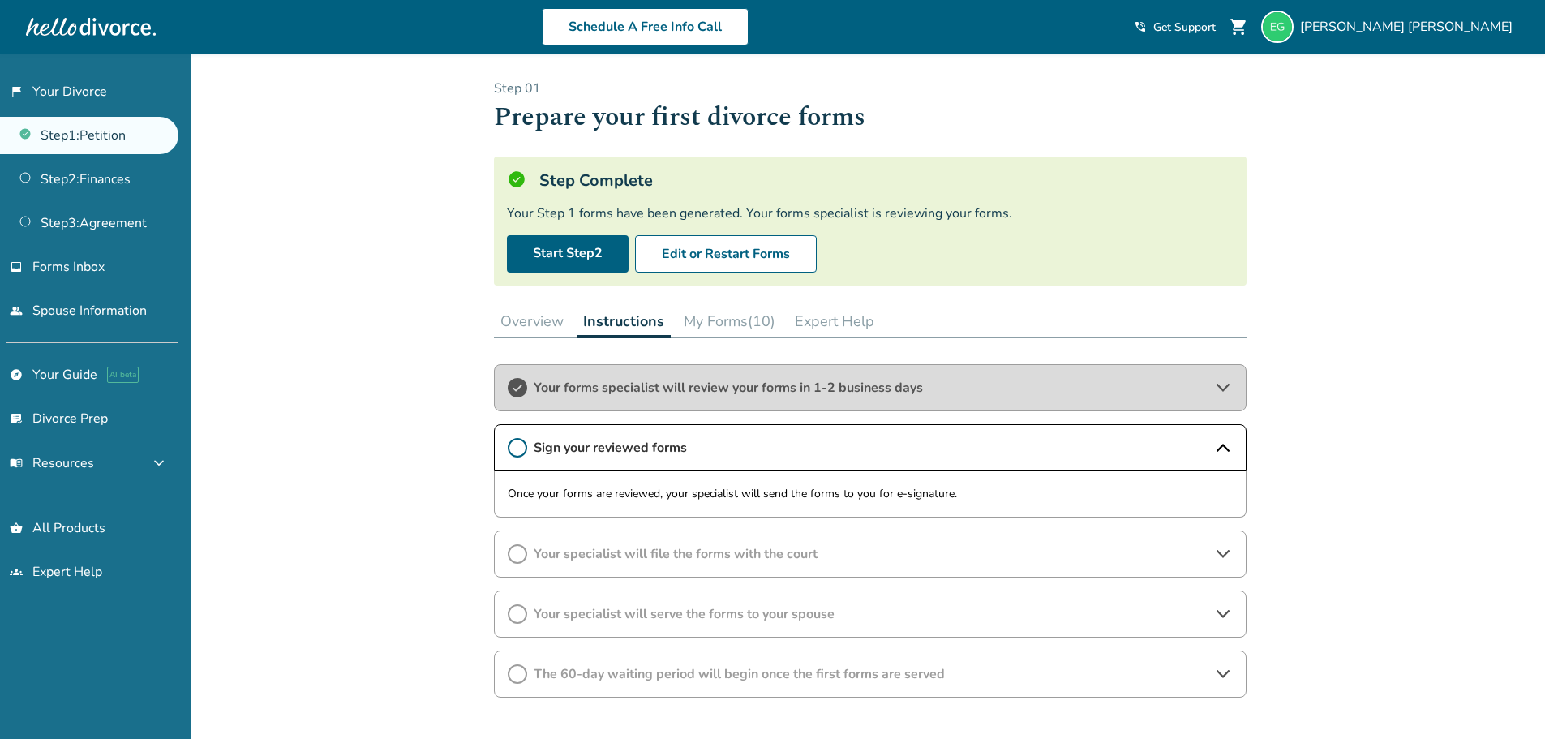
click at [522, 454] on circle at bounding box center [518, 448] width 18 height 18
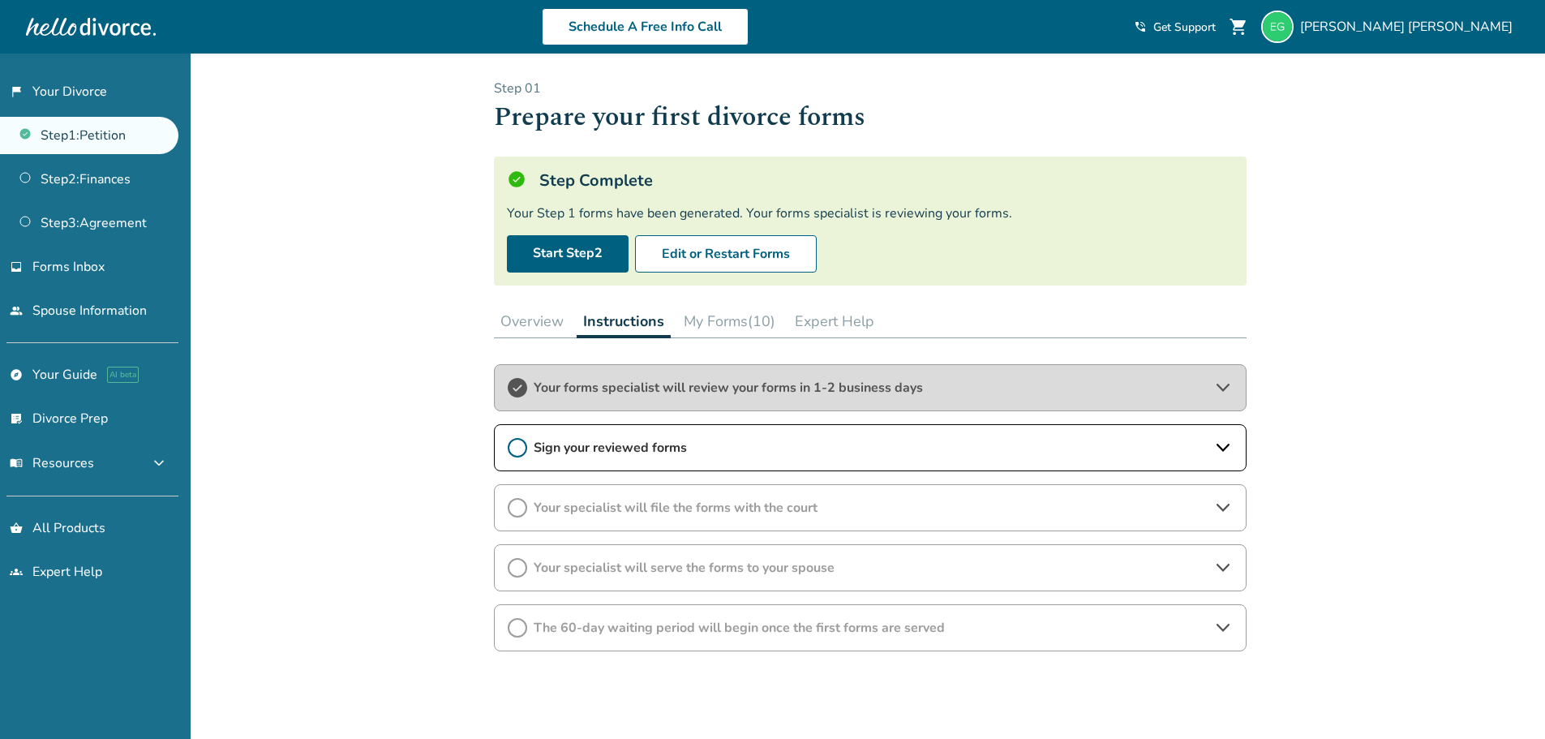
click at [522, 453] on icon at bounding box center [517, 447] width 19 height 19
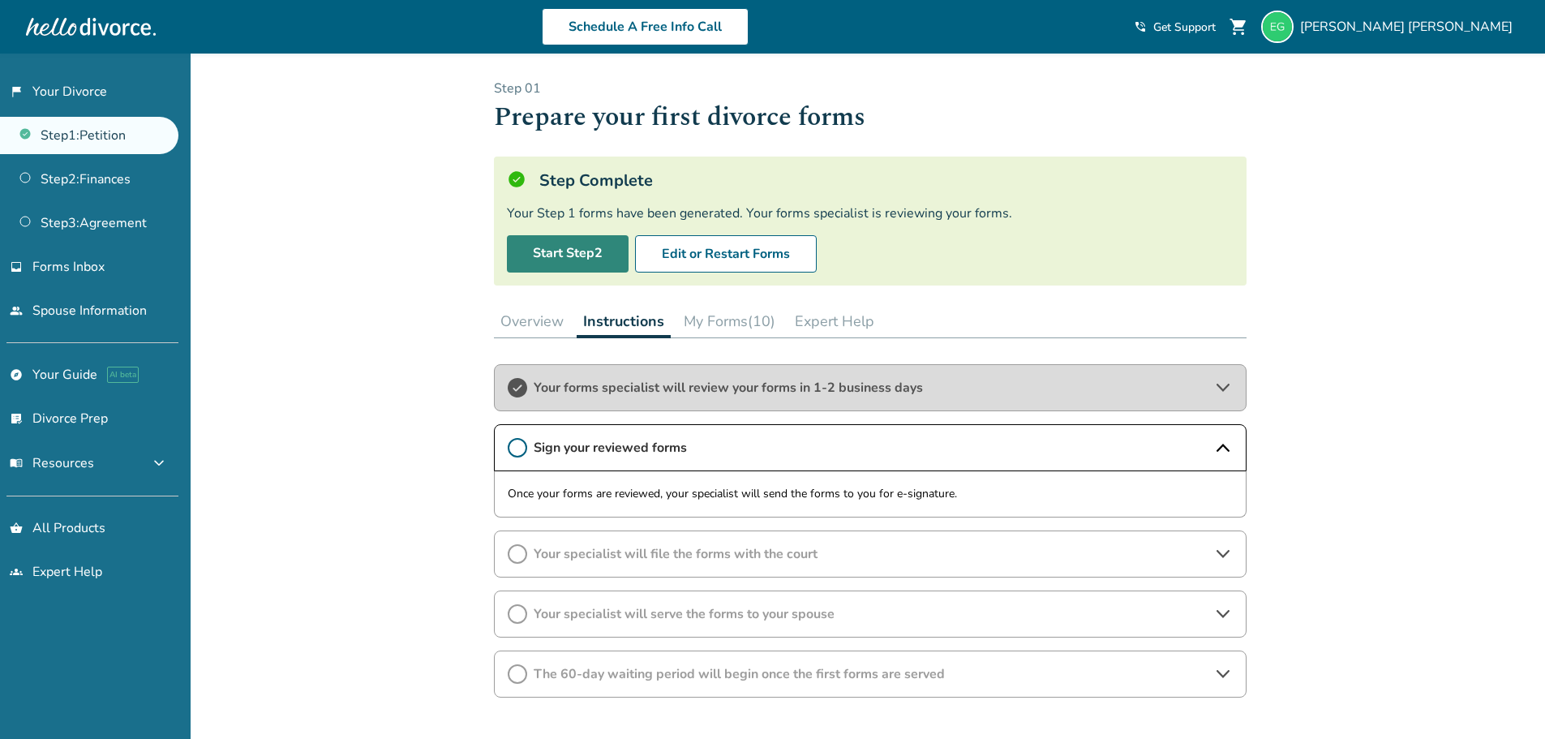
click at [542, 256] on link "Start Step 2" at bounding box center [568, 253] width 122 height 37
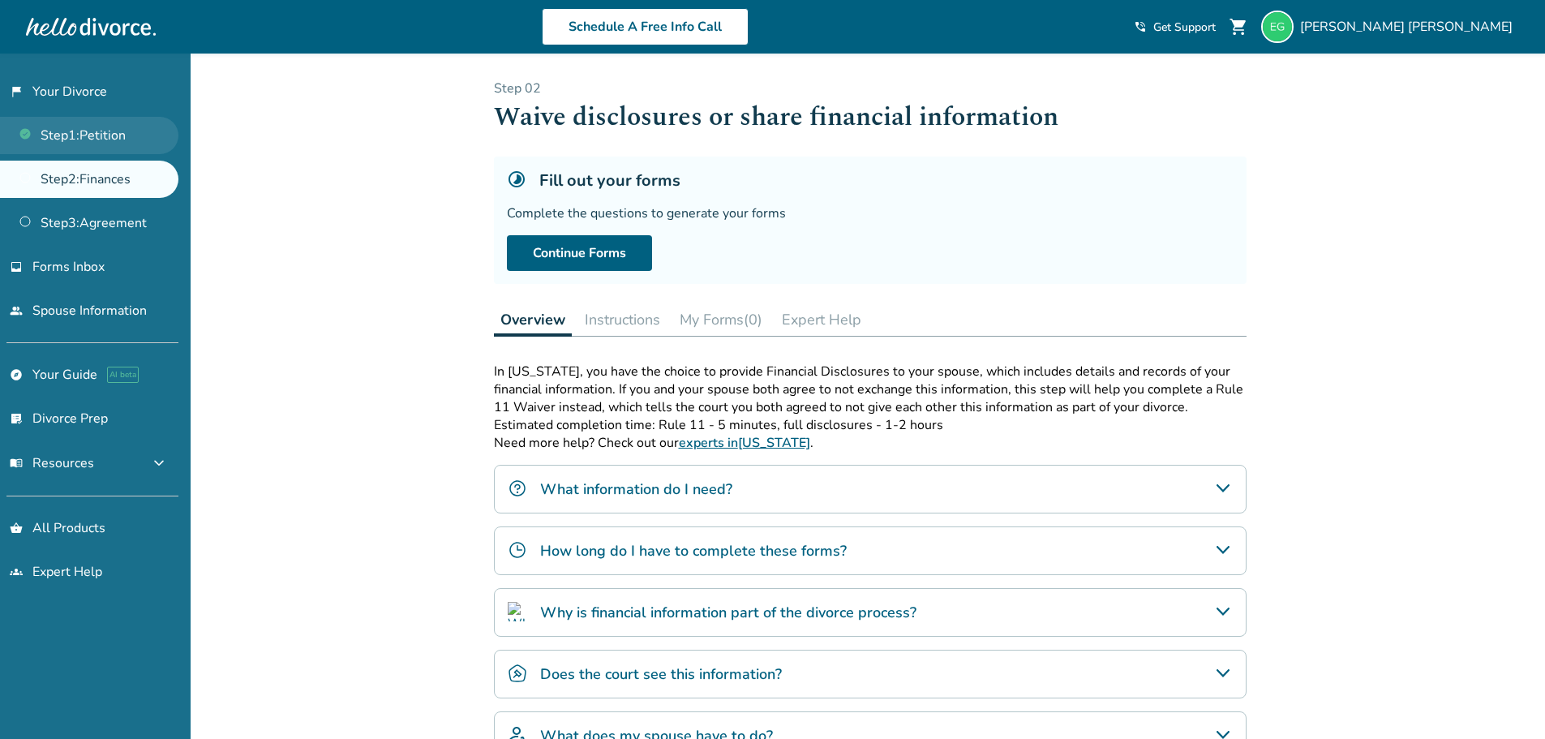
click at [113, 136] on link "Step 1 : Petition" at bounding box center [89, 135] width 178 height 37
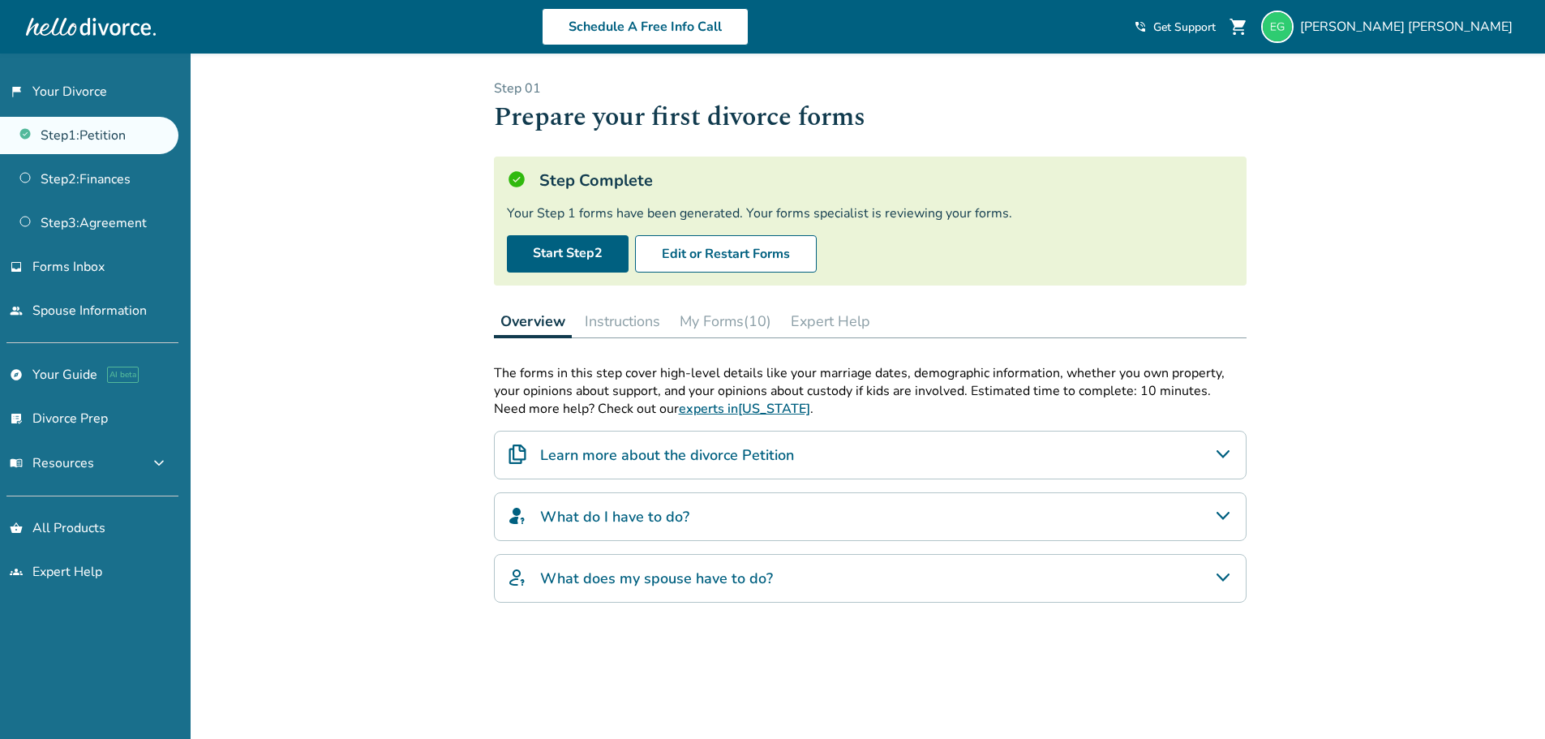
click at [642, 323] on button "Instructions" at bounding box center [622, 321] width 88 height 32
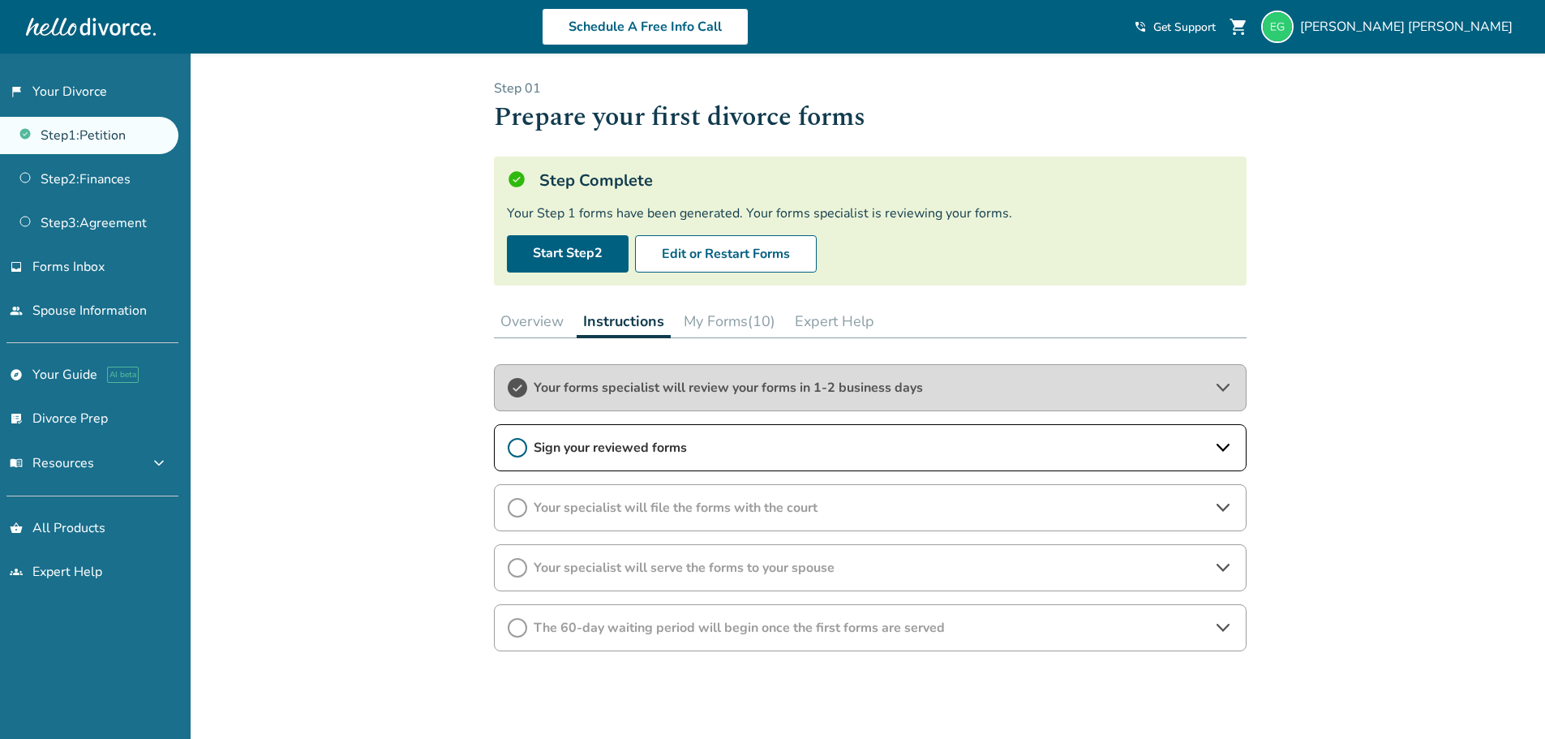
click at [706, 320] on button "My Forms (10)" at bounding box center [729, 321] width 105 height 32
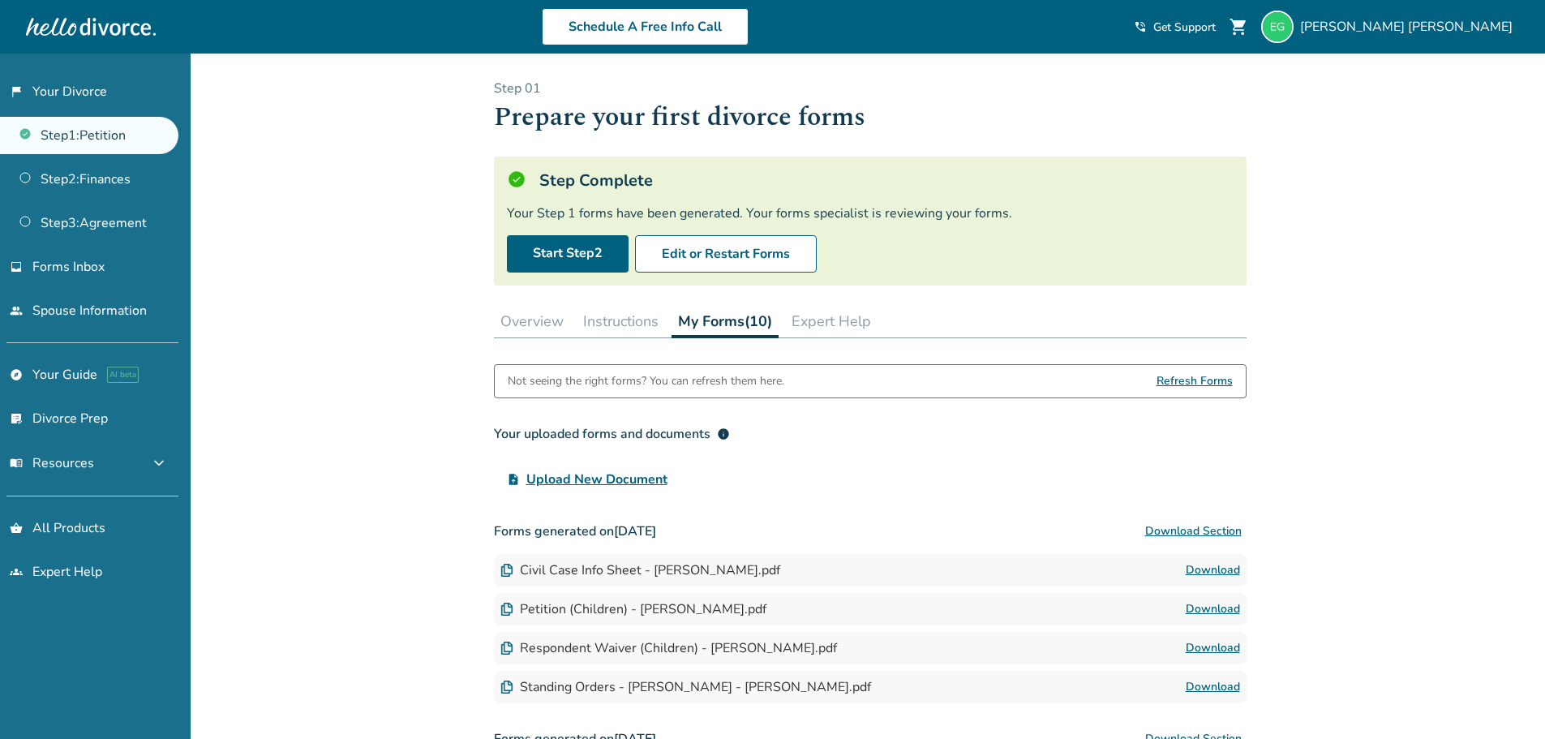
click at [636, 320] on button "Instructions" at bounding box center [621, 321] width 88 height 32
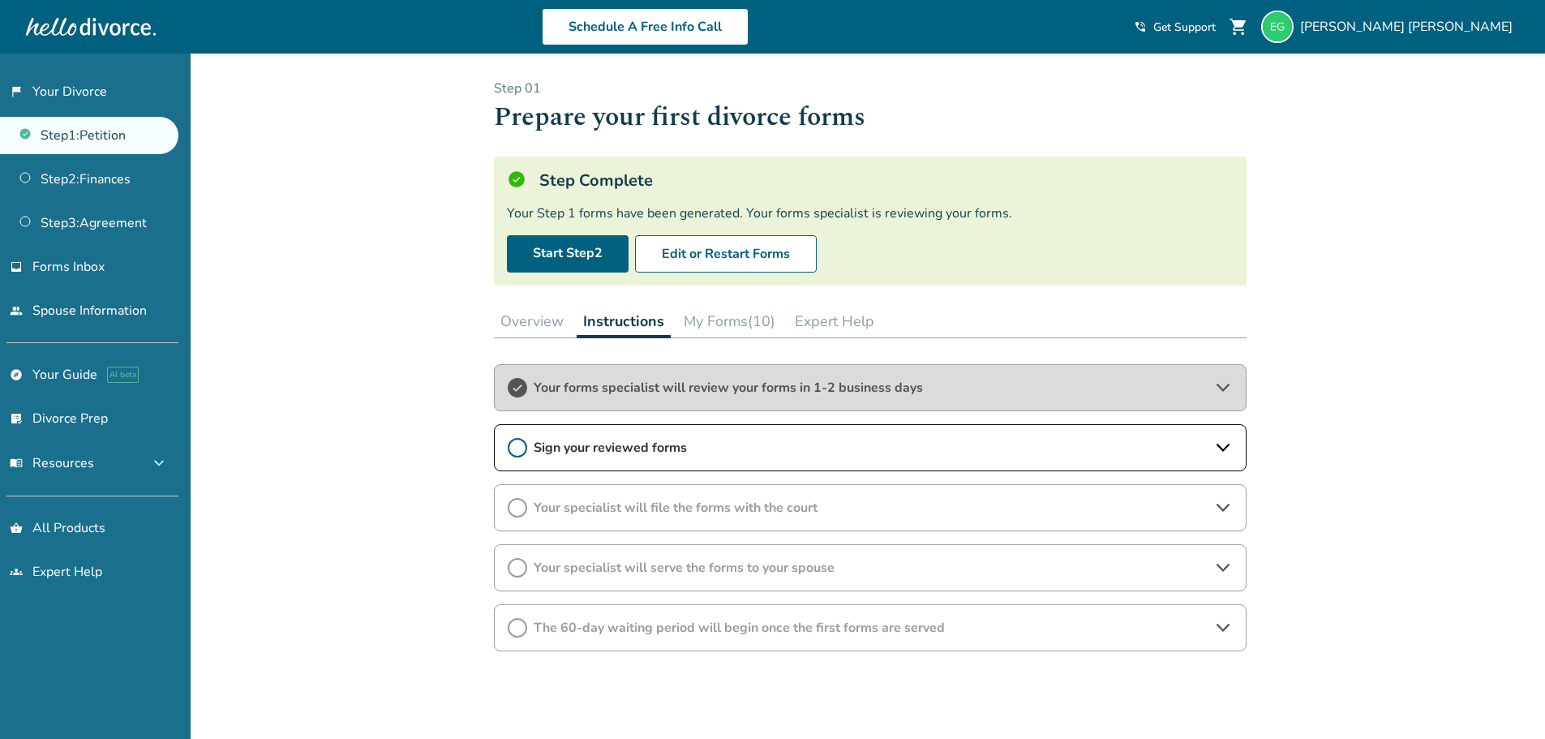
click at [1220, 445] on icon at bounding box center [1223, 447] width 19 height 19
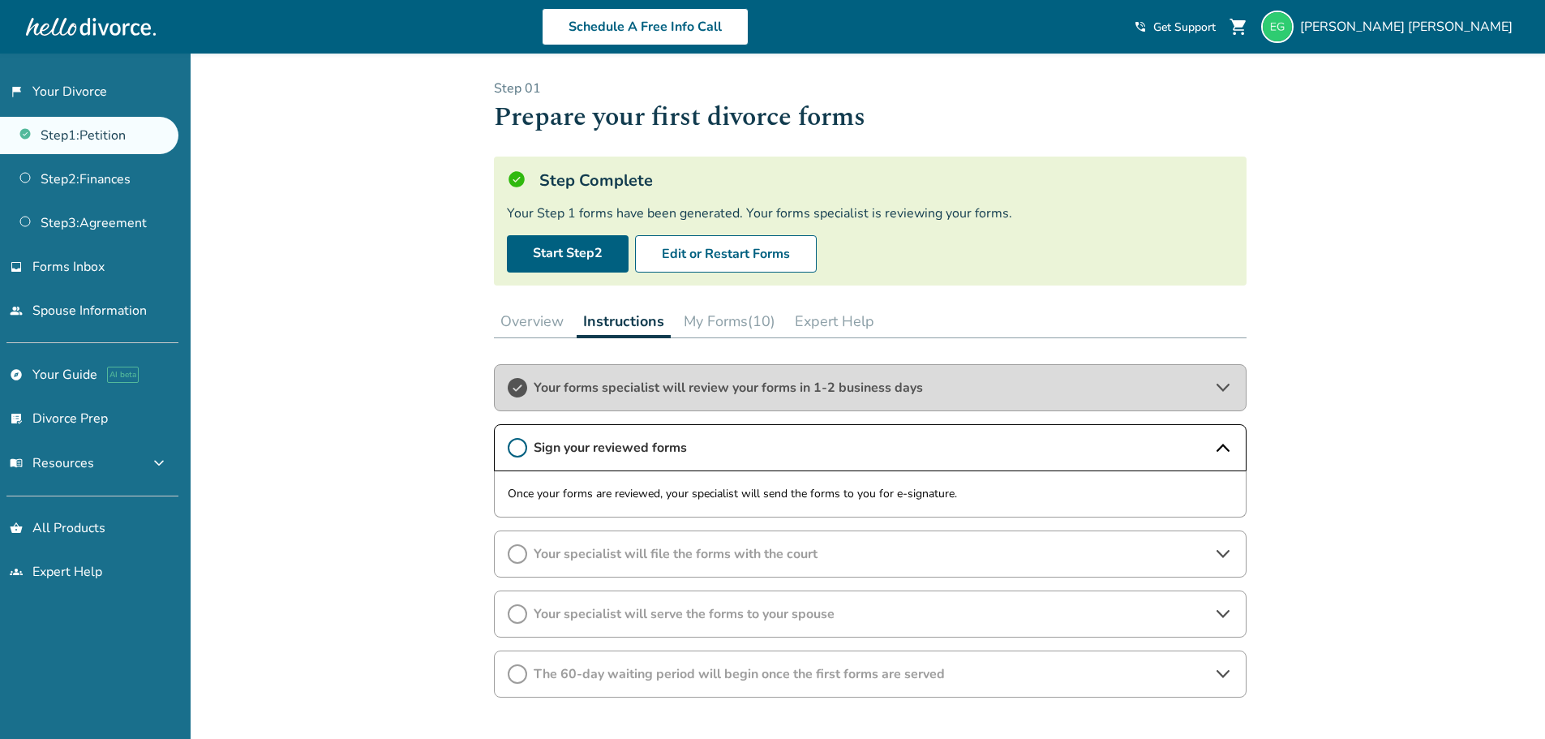
click at [690, 562] on span "Your specialist will file the forms with the court" at bounding box center [870, 554] width 673 height 18
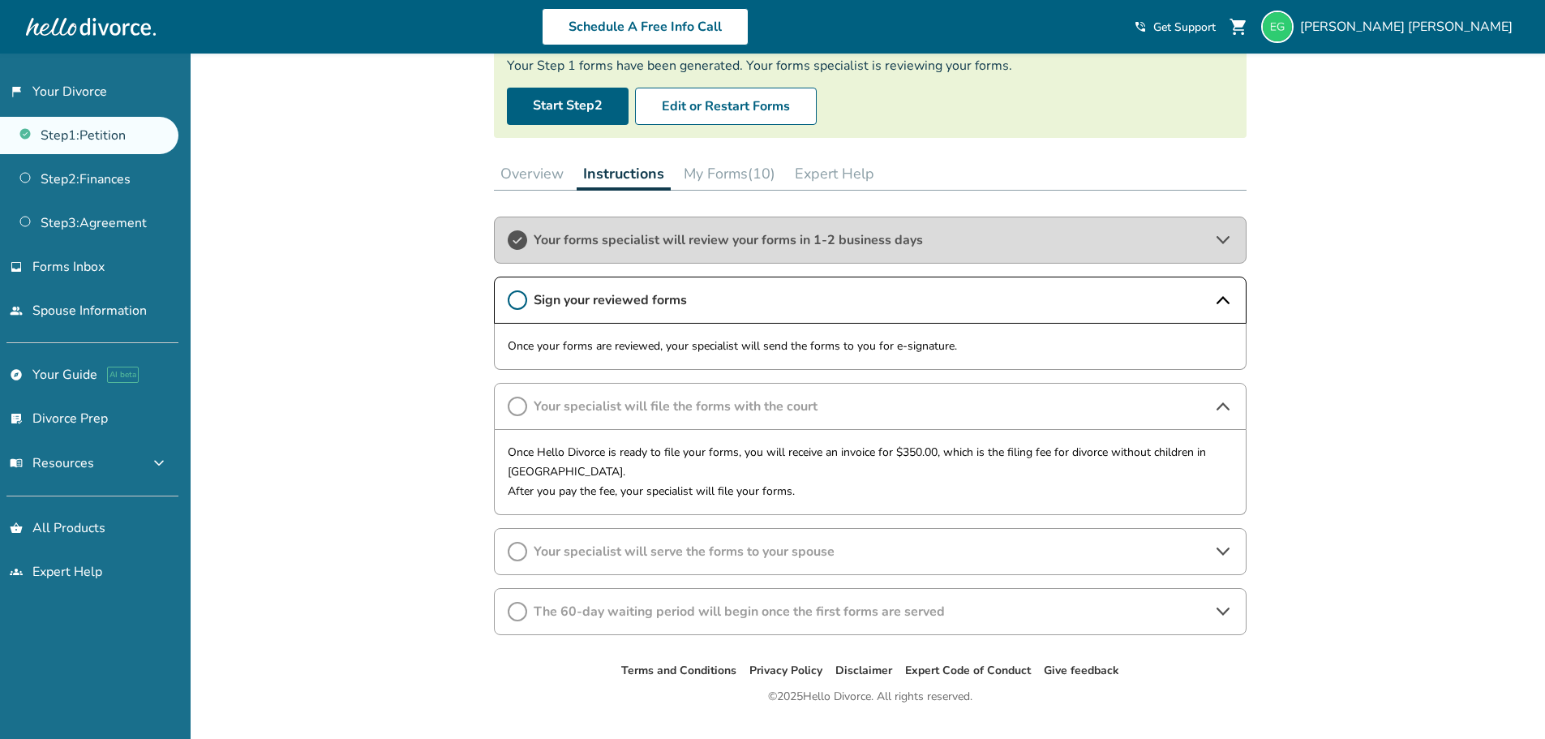
scroll to position [162, 0]
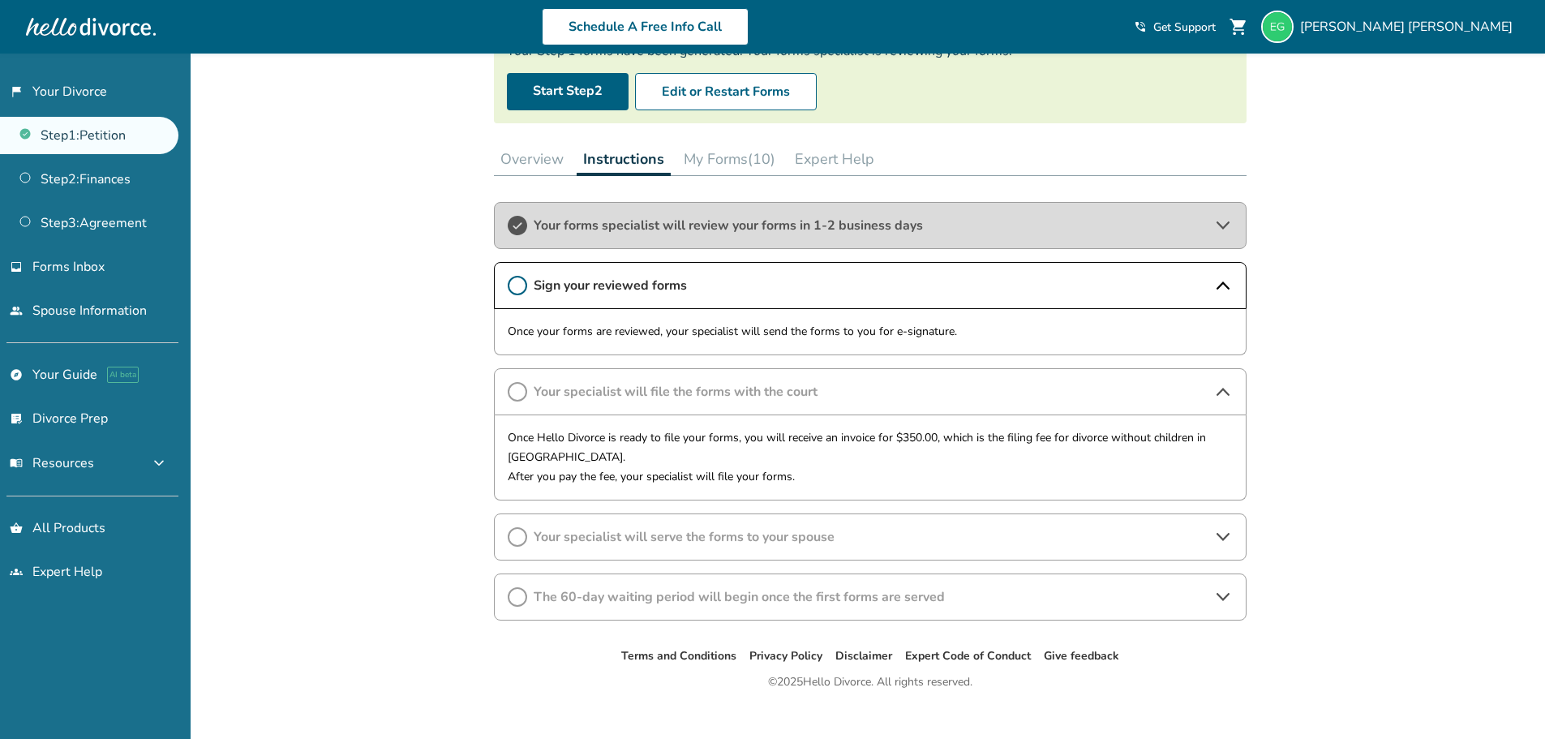
click at [574, 541] on span "Your specialist will serve the forms to your spouse" at bounding box center [870, 537] width 673 height 18
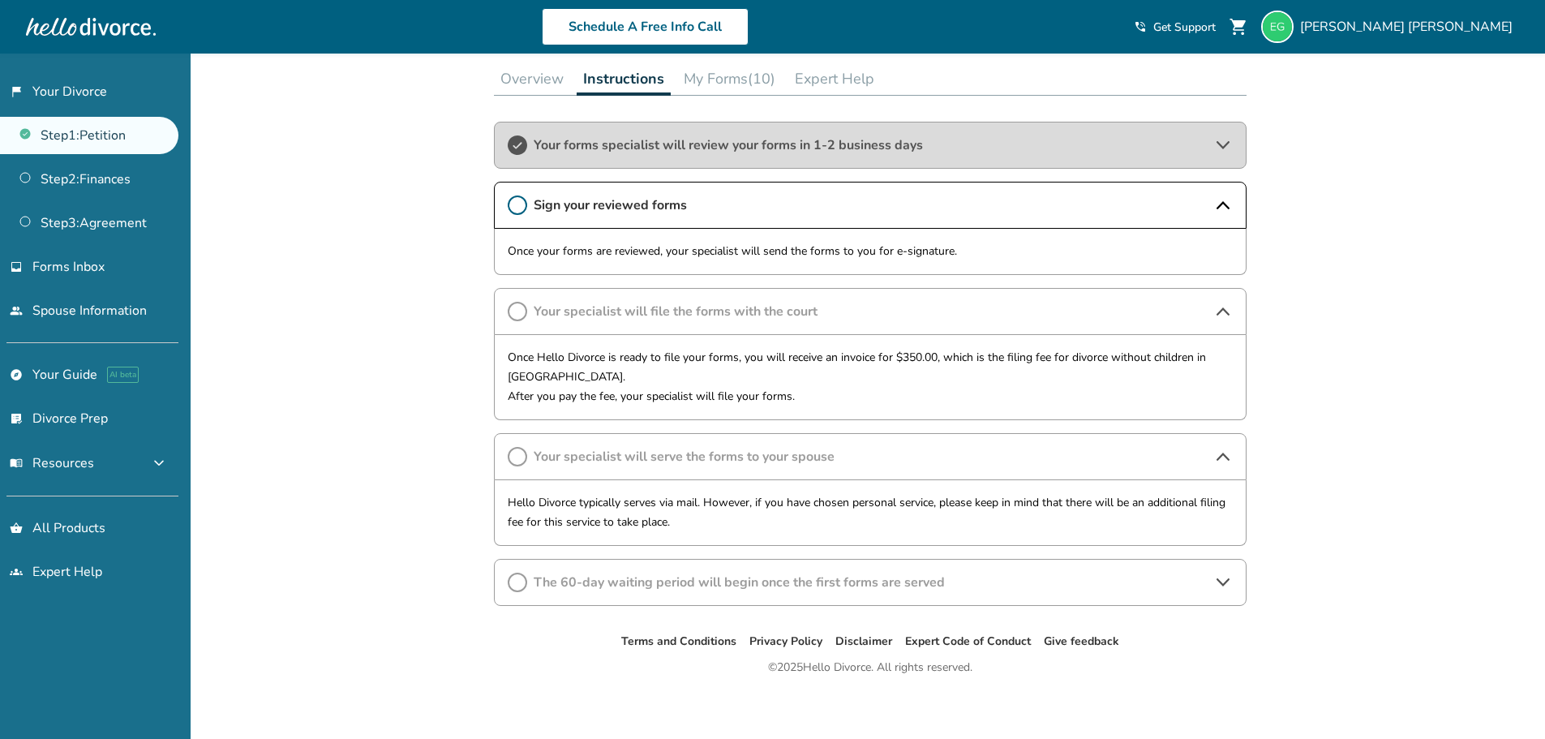
scroll to position [243, 0]
click at [745, 595] on div "The 60-day waiting period will begin once the first forms are served" at bounding box center [870, 581] width 753 height 47
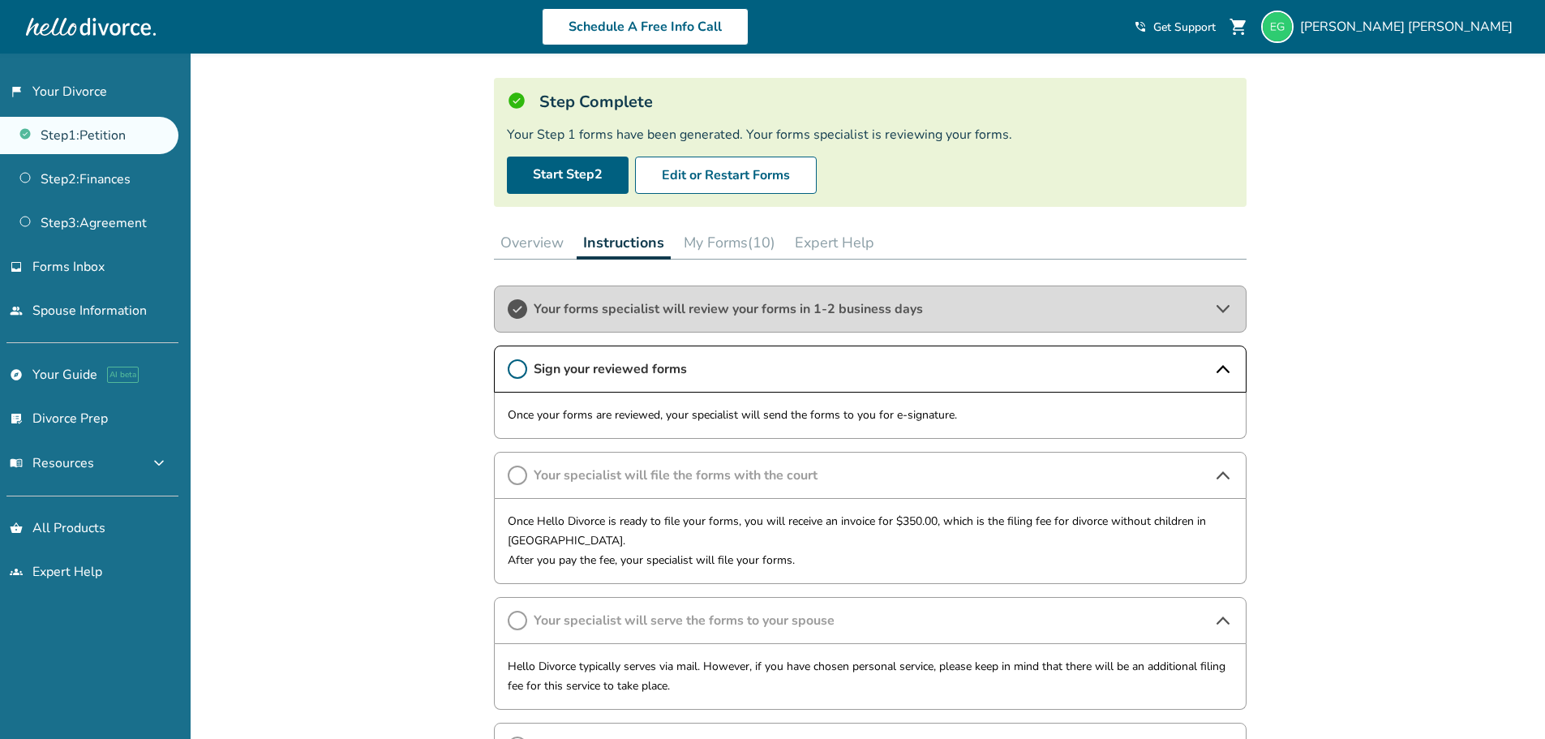
scroll to position [0, 0]
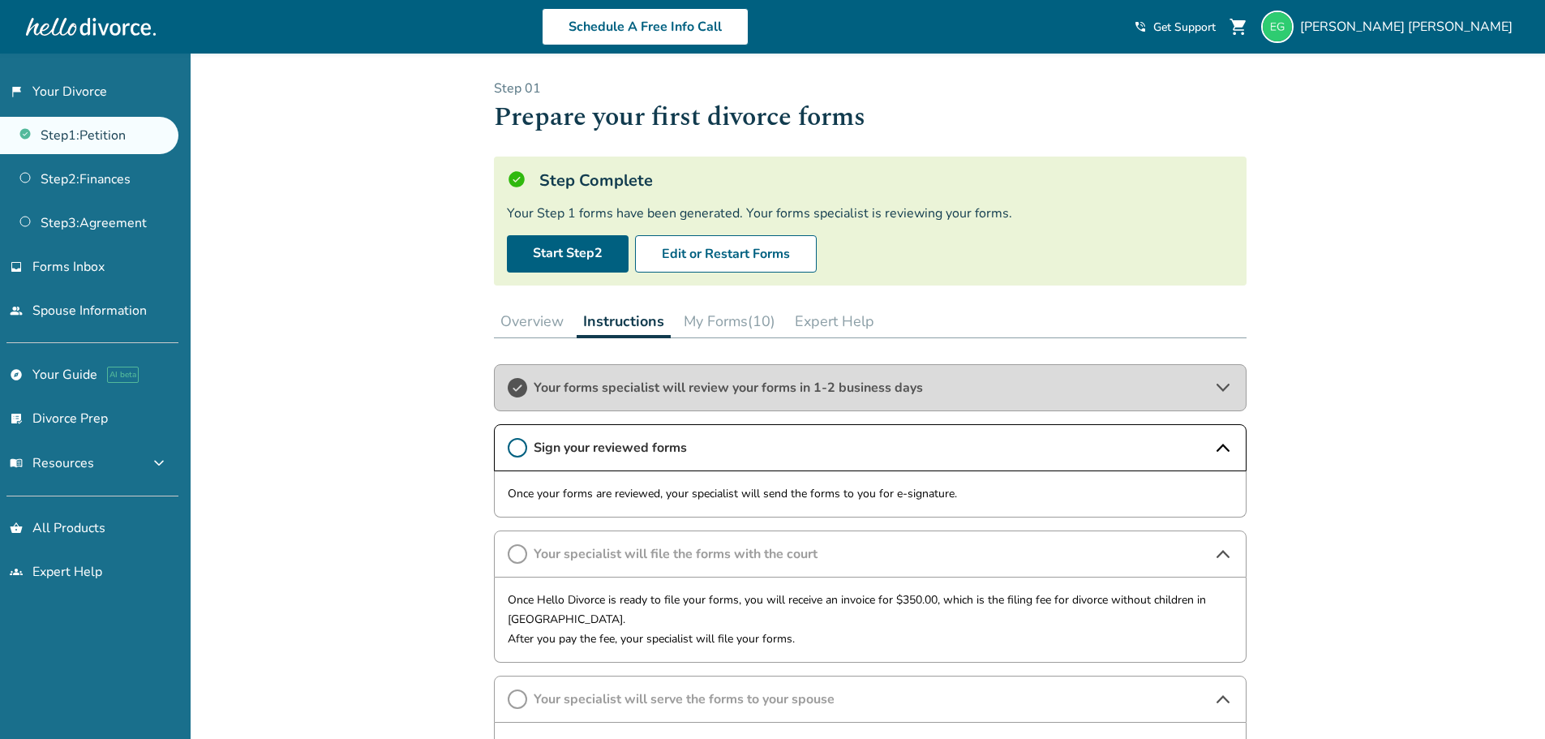
click at [565, 175] on h5 "Step Complete" at bounding box center [596, 181] width 114 height 22
click at [649, 396] on span "Your forms specialist will review your forms in 1-2 business days" at bounding box center [870, 388] width 673 height 18
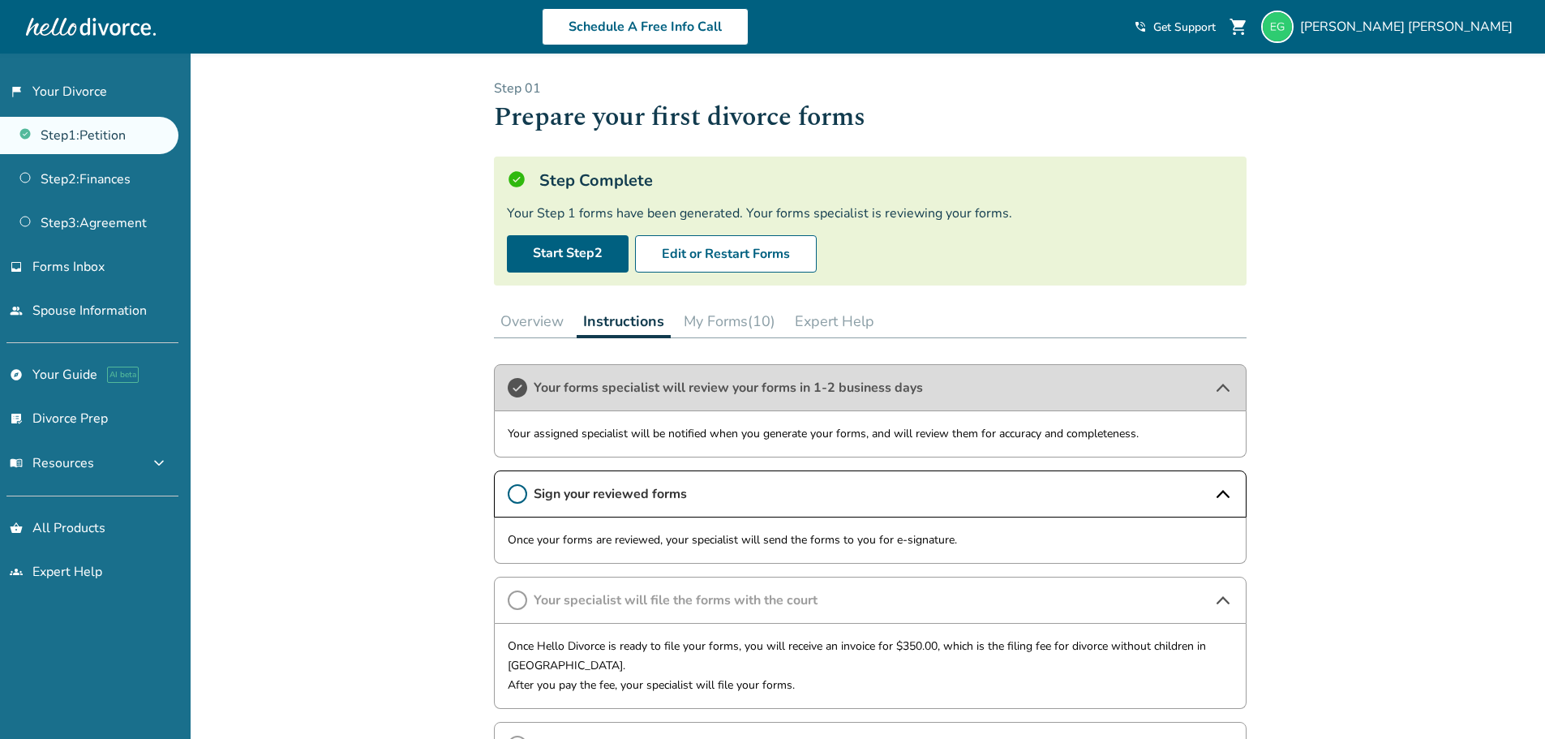
click at [685, 325] on button "My Forms (10)" at bounding box center [729, 321] width 105 height 32
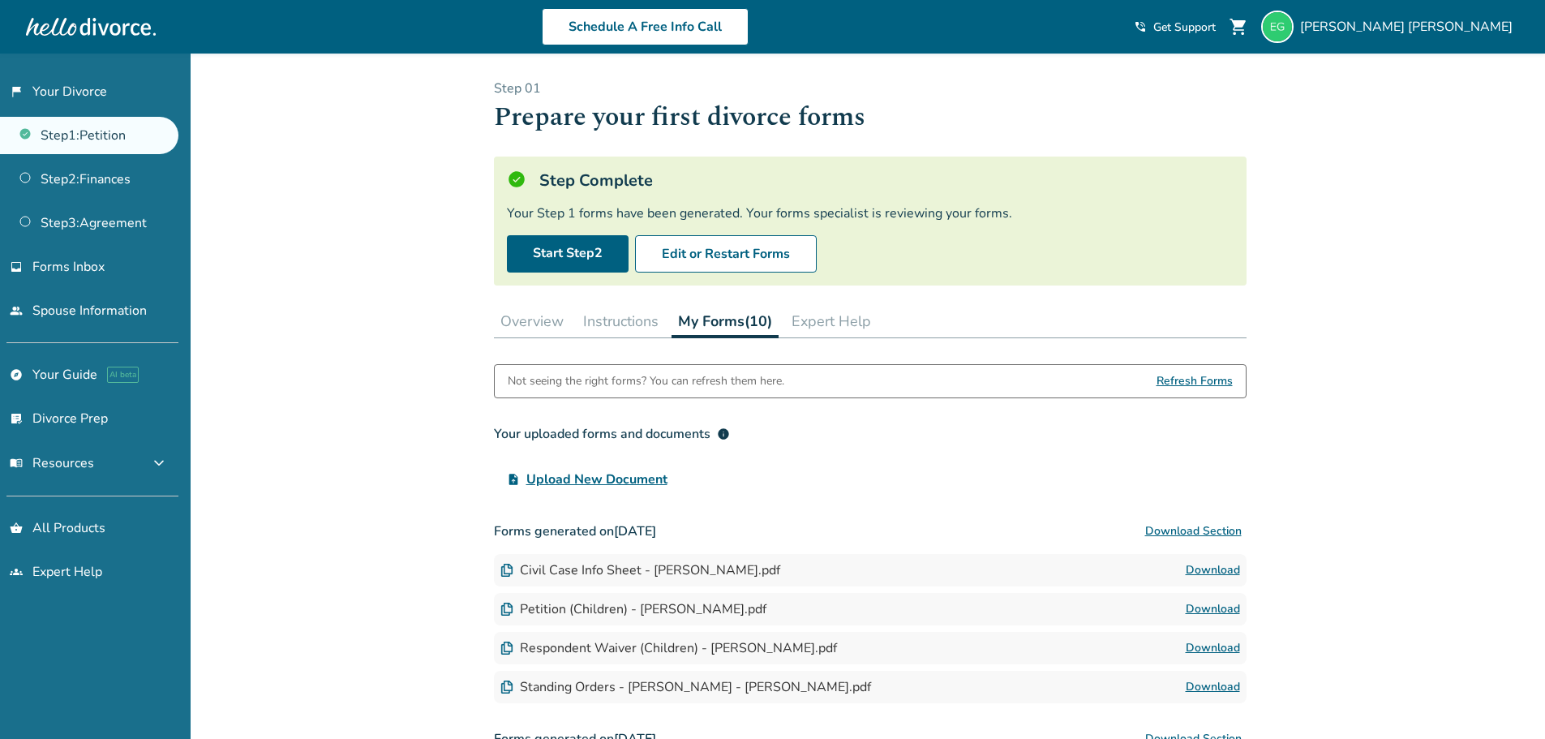
click at [816, 324] on button "Expert Help" at bounding box center [831, 321] width 92 height 32
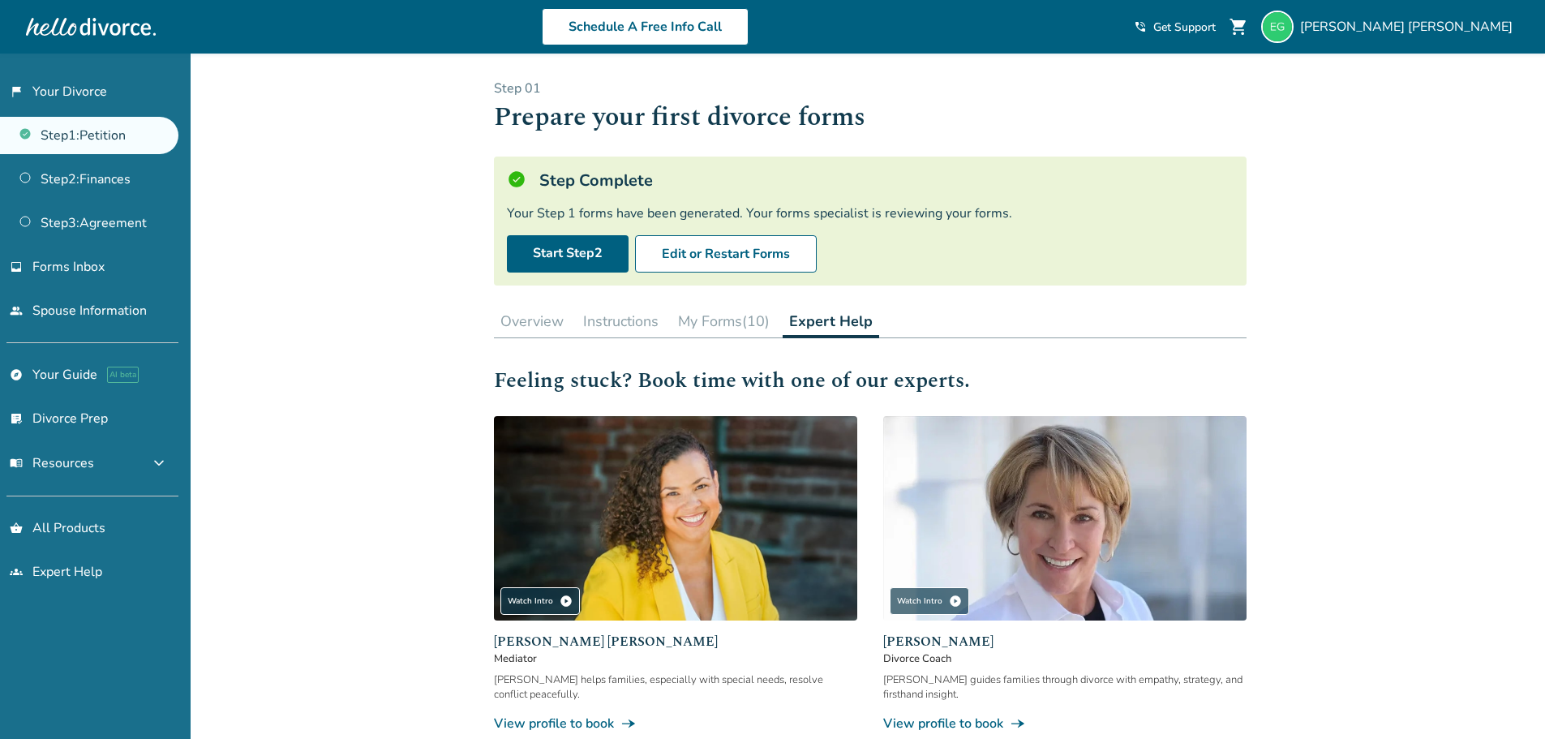
click at [605, 329] on button "Instructions" at bounding box center [621, 321] width 88 height 32
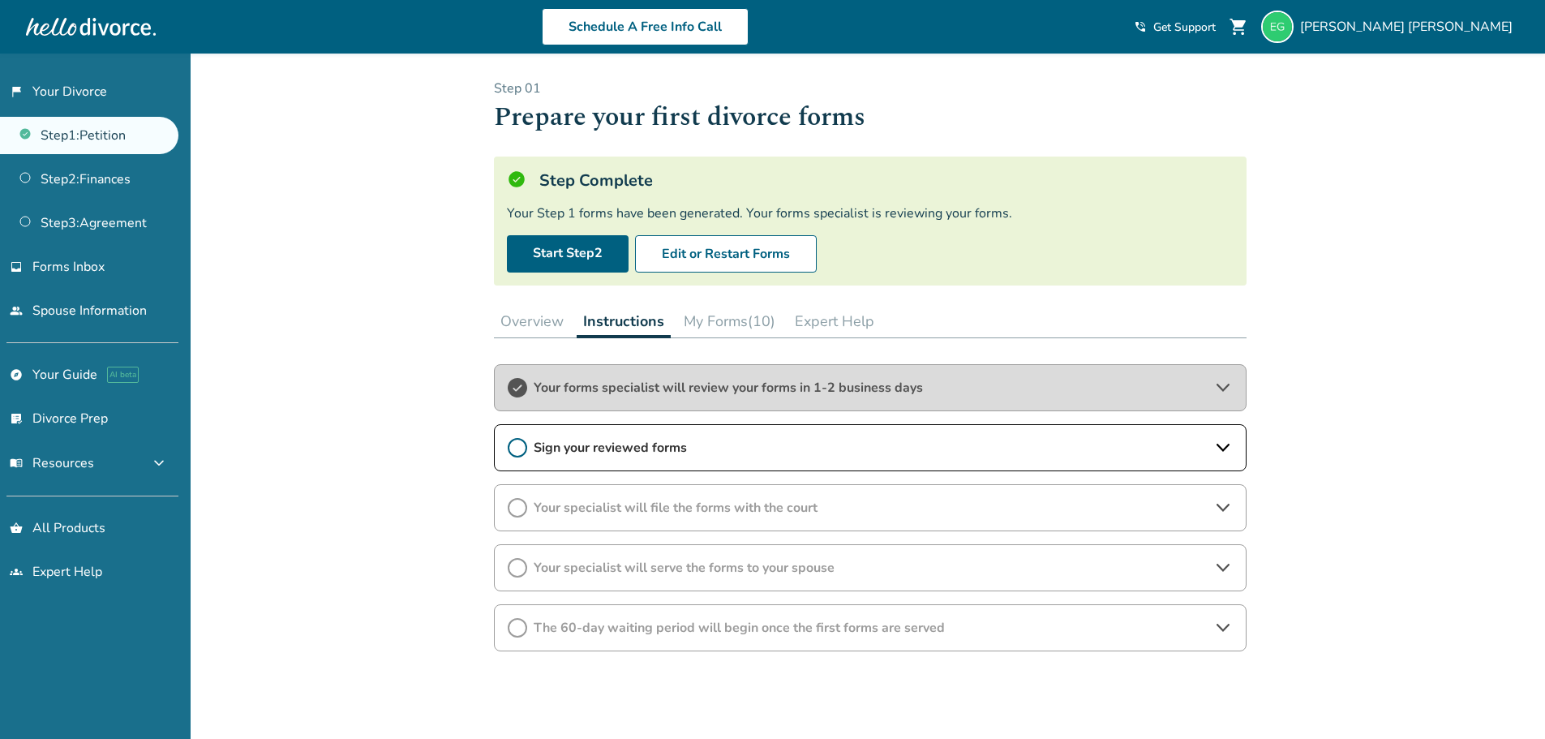
click at [559, 324] on button "Overview" at bounding box center [532, 321] width 76 height 32
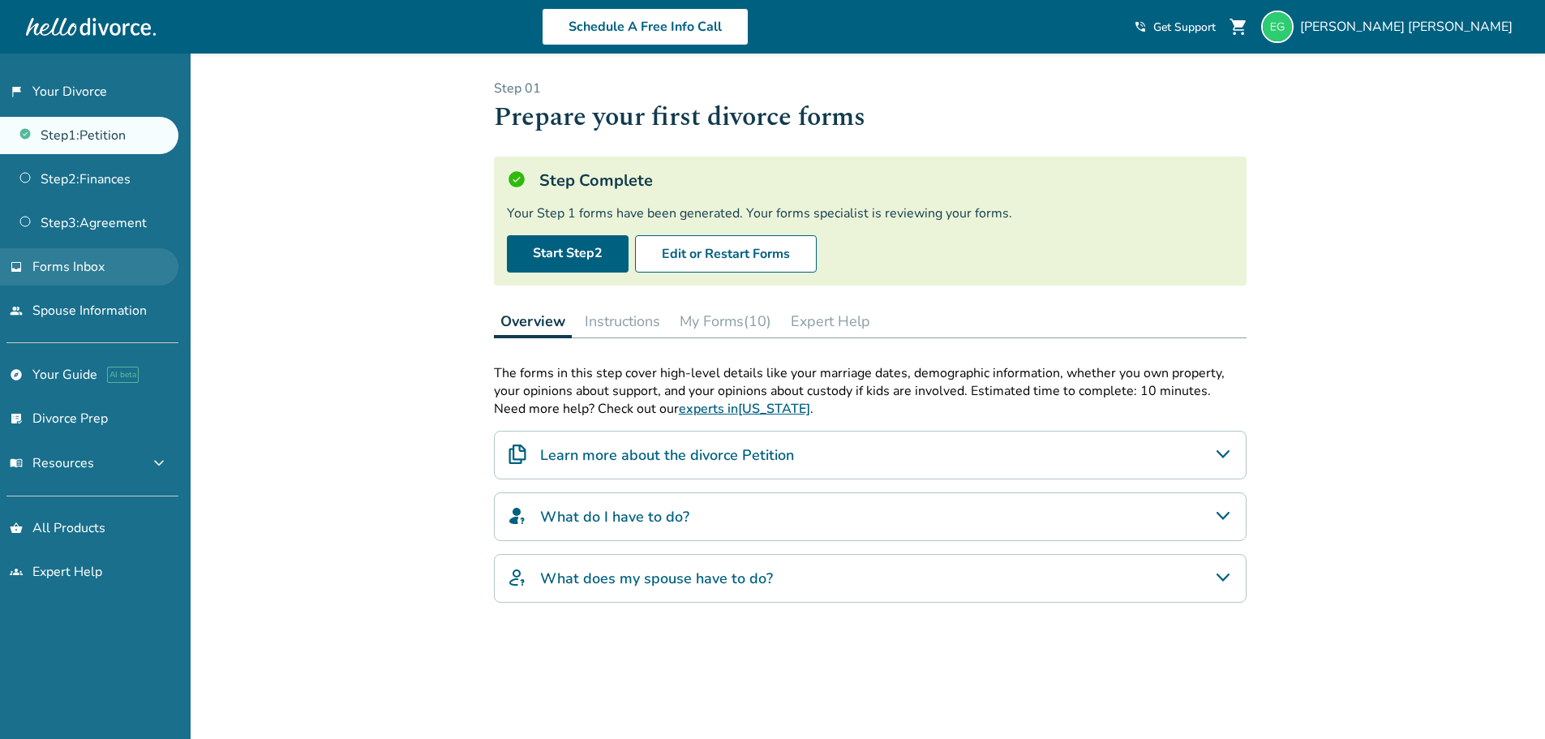
click at [135, 251] on link "inbox Forms Inbox" at bounding box center [89, 266] width 178 height 37
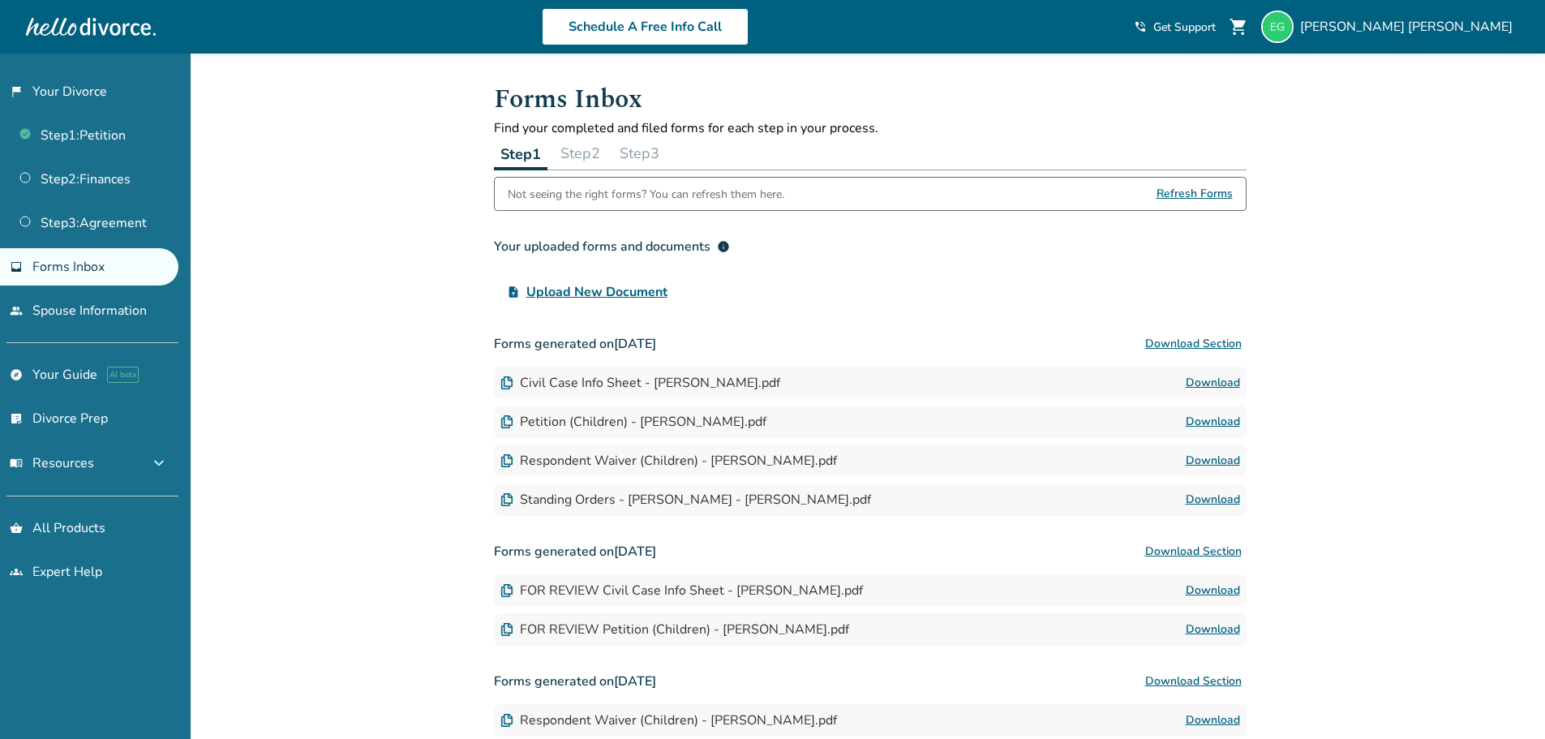
click at [1171, 187] on span "Refresh Forms" at bounding box center [1195, 194] width 76 height 32
click at [1213, 387] on link "Download" at bounding box center [1213, 382] width 54 height 19
click at [131, 122] on link "Step 1 : Petition" at bounding box center [89, 135] width 178 height 37
